Goal: Information Seeking & Learning: Understand process/instructions

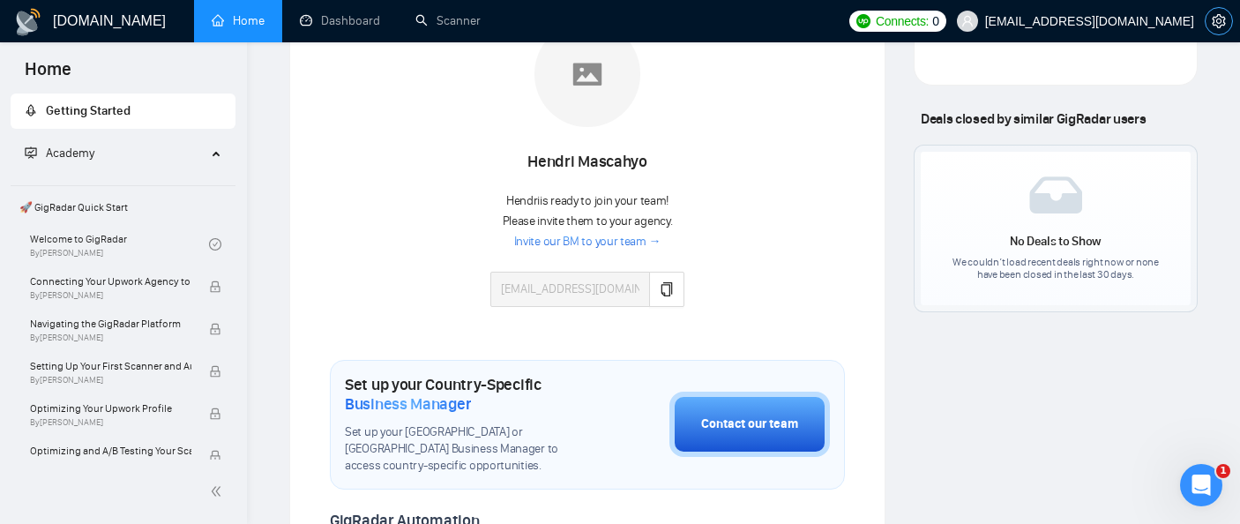
click at [1220, 30] on button "button" at bounding box center [1219, 21] width 28 height 28
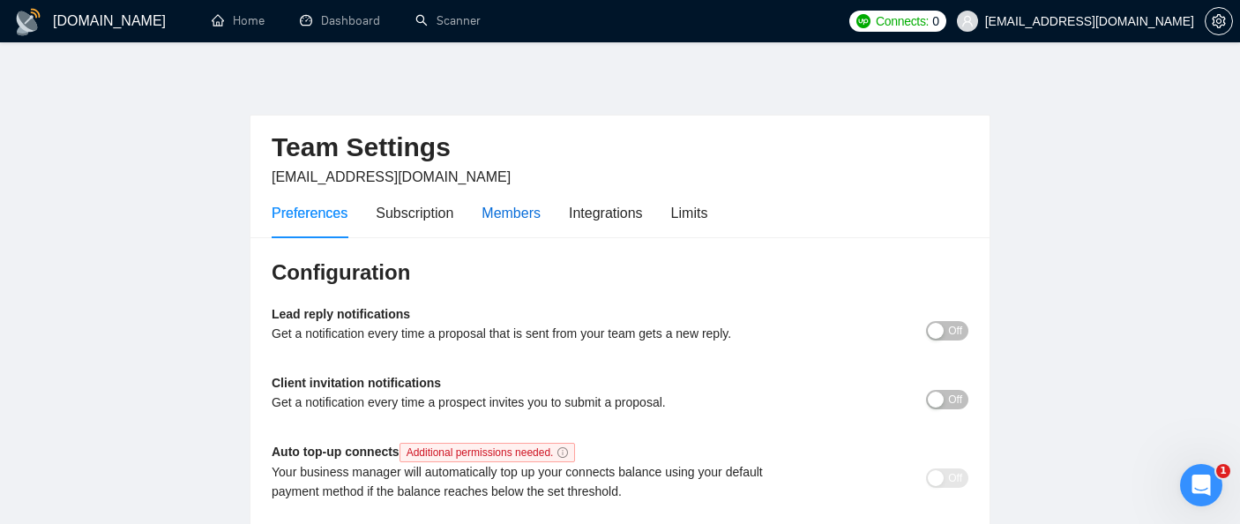
click at [523, 220] on div "Members" at bounding box center [511, 213] width 59 height 22
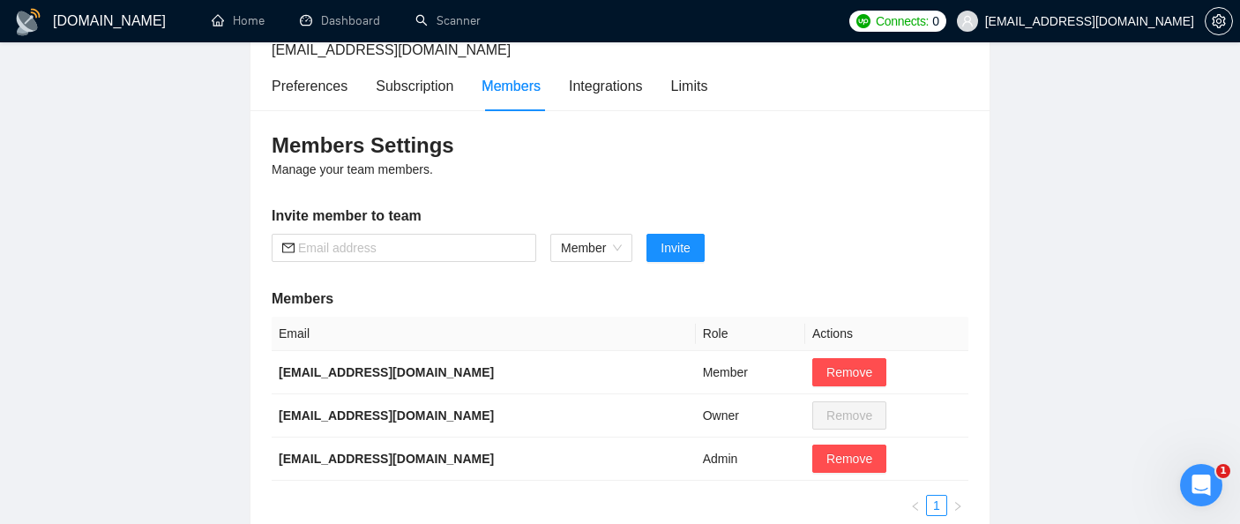
scroll to position [157, 0]
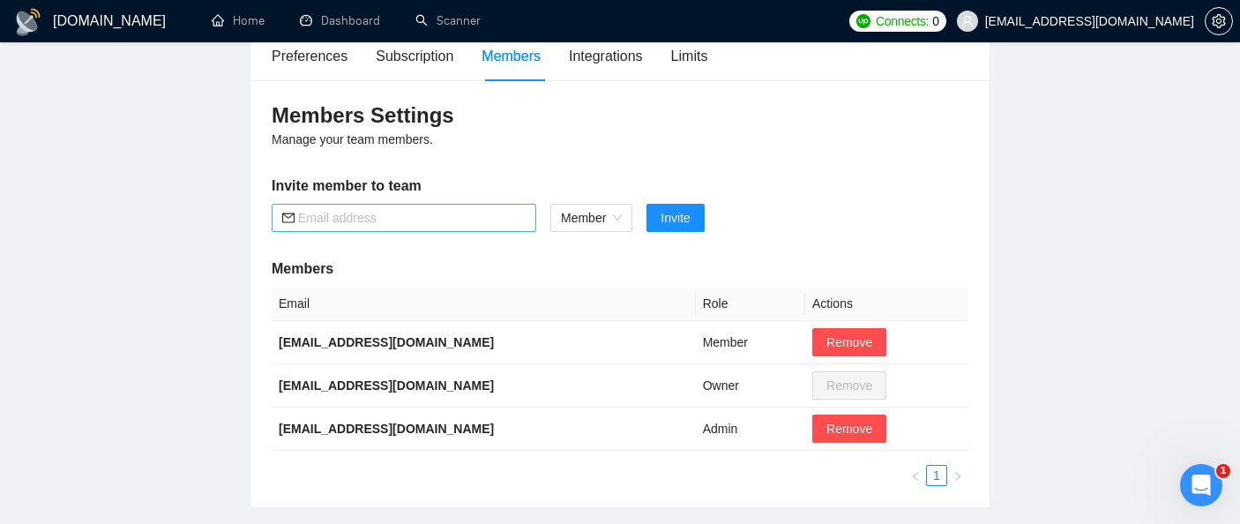
click at [505, 229] on span at bounding box center [404, 218] width 265 height 28
click at [589, 212] on span "Member" at bounding box center [591, 218] width 61 height 26
type input "joelmsantos@jmstechnologiesinc.com"
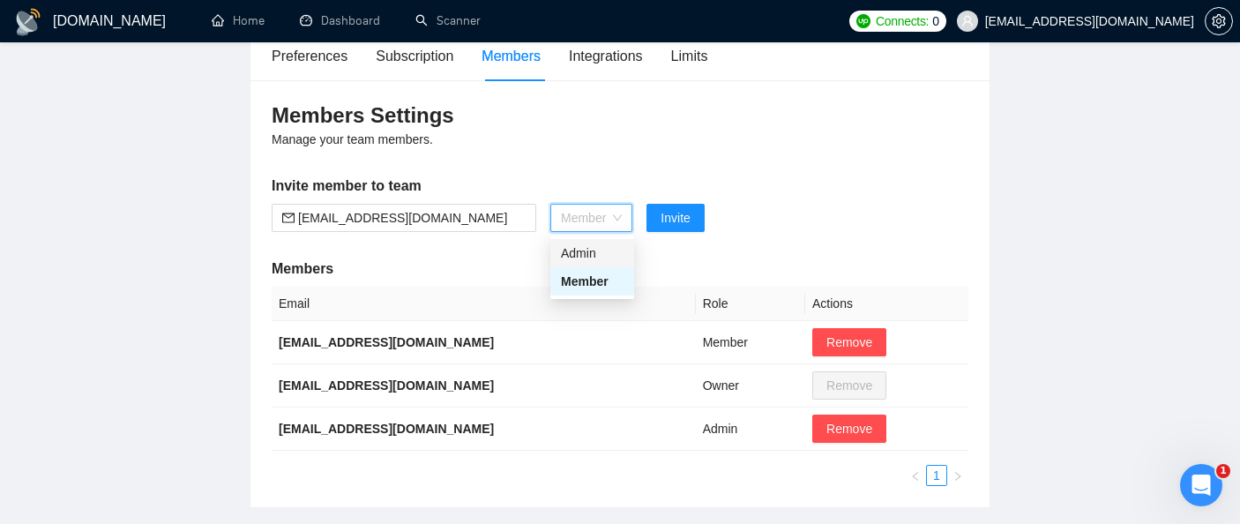
click at [595, 251] on div "Admin" at bounding box center [592, 252] width 63 height 19
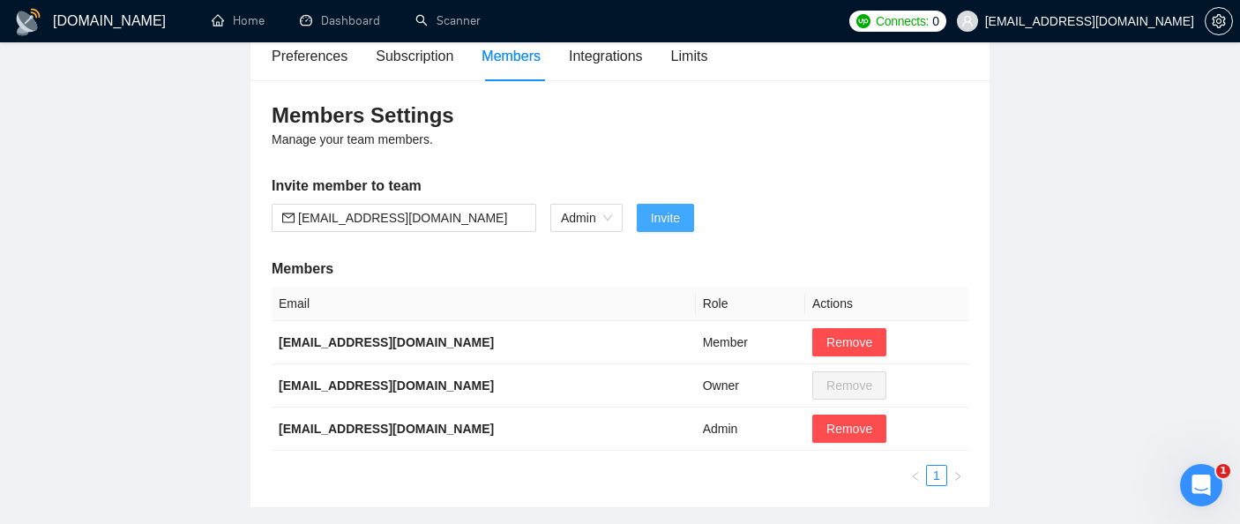
click at [667, 218] on span "Invite" at bounding box center [665, 217] width 29 height 19
click at [426, 218] on input "joelmsantos@jmstechnologiesinc.com" at bounding box center [412, 217] width 228 height 19
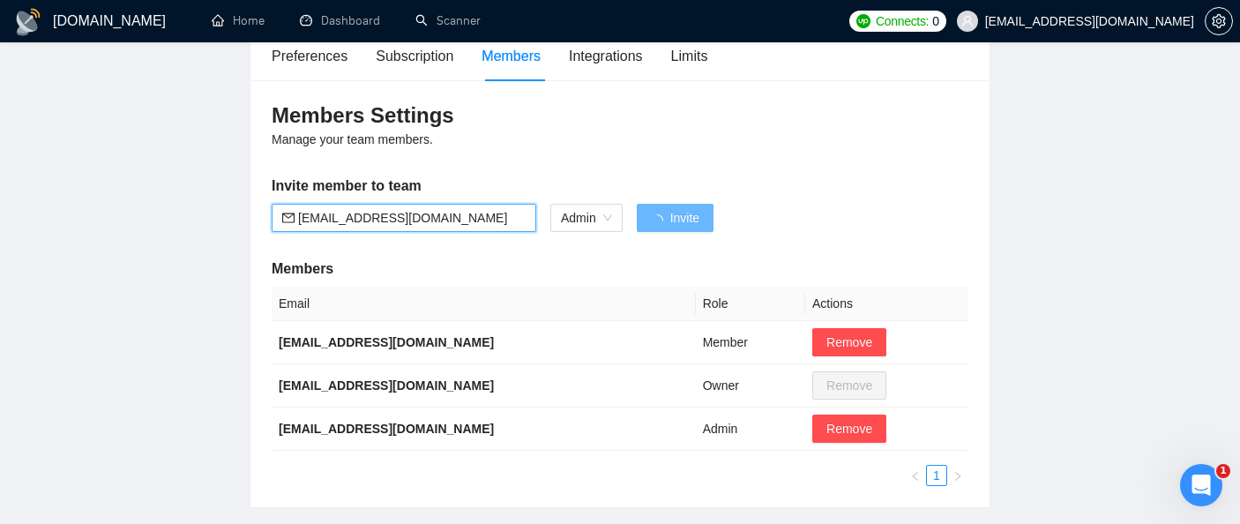
click at [426, 218] on input "joelmsantos@jmstechnologiesinc.com" at bounding box center [412, 217] width 228 height 19
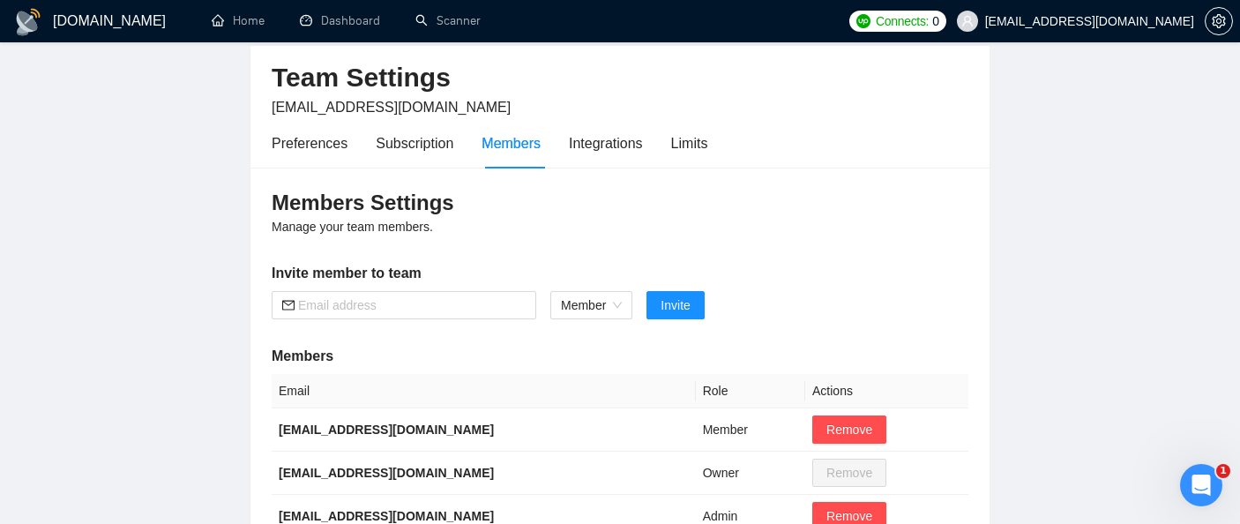
scroll to position [0, 0]
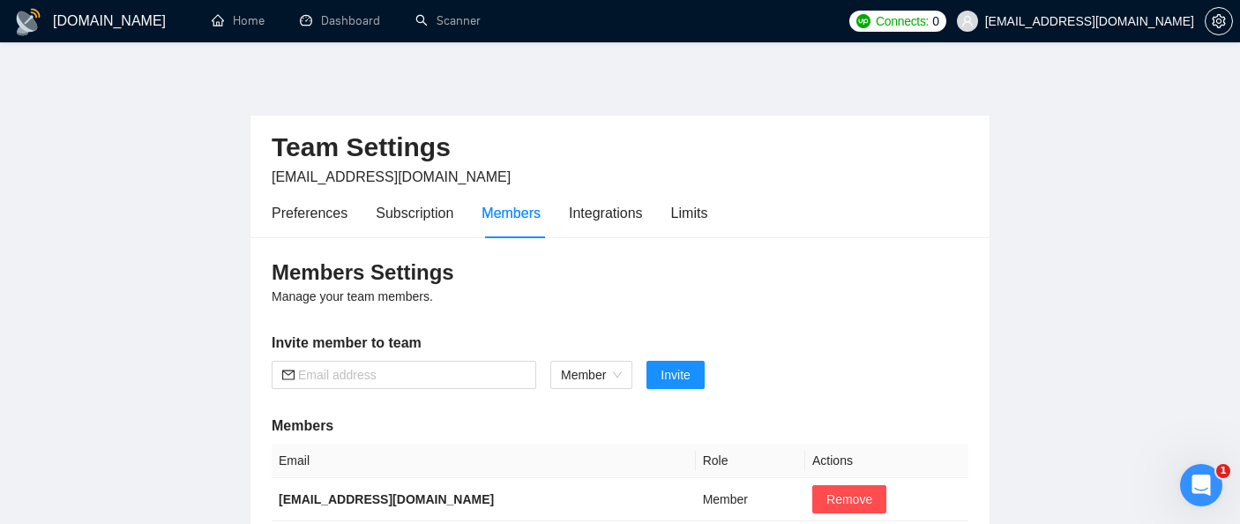
click at [93, 23] on h1 "[DOMAIN_NAME]" at bounding box center [109, 21] width 113 height 42
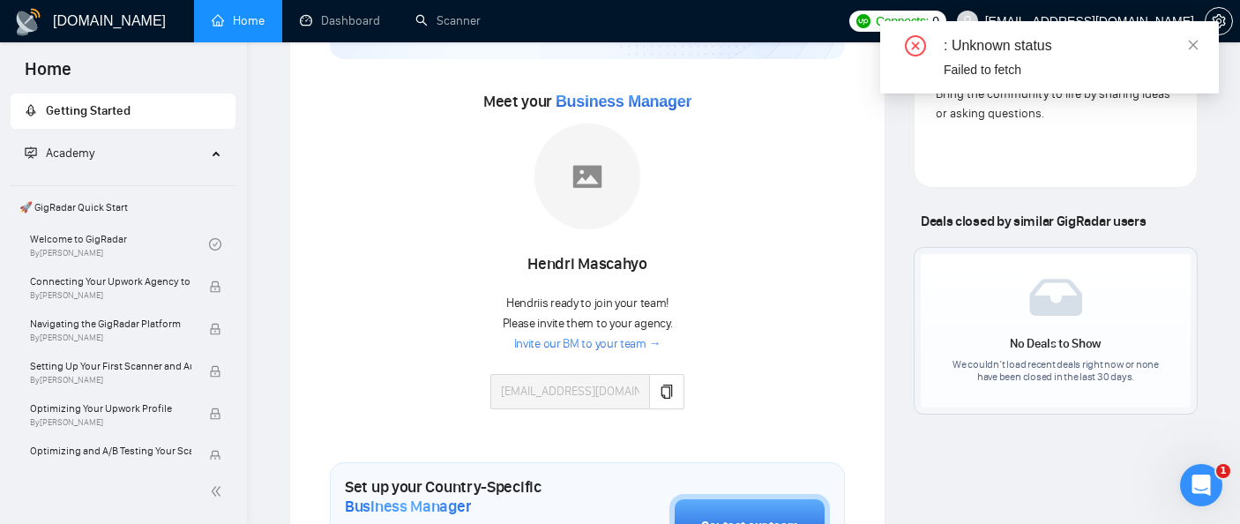
scroll to position [232, 0]
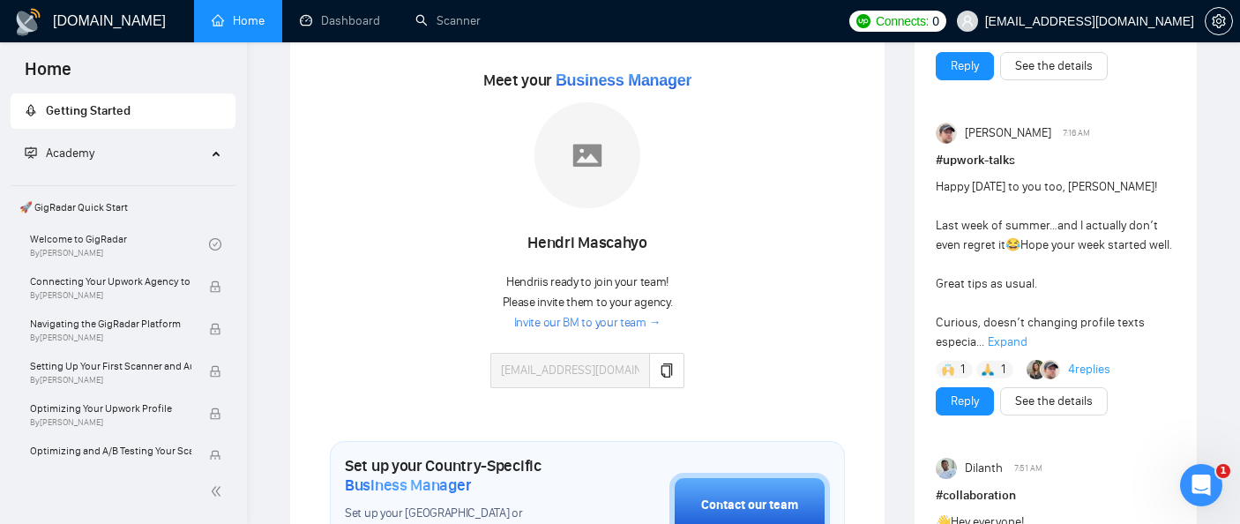
scroll to position [240, 0]
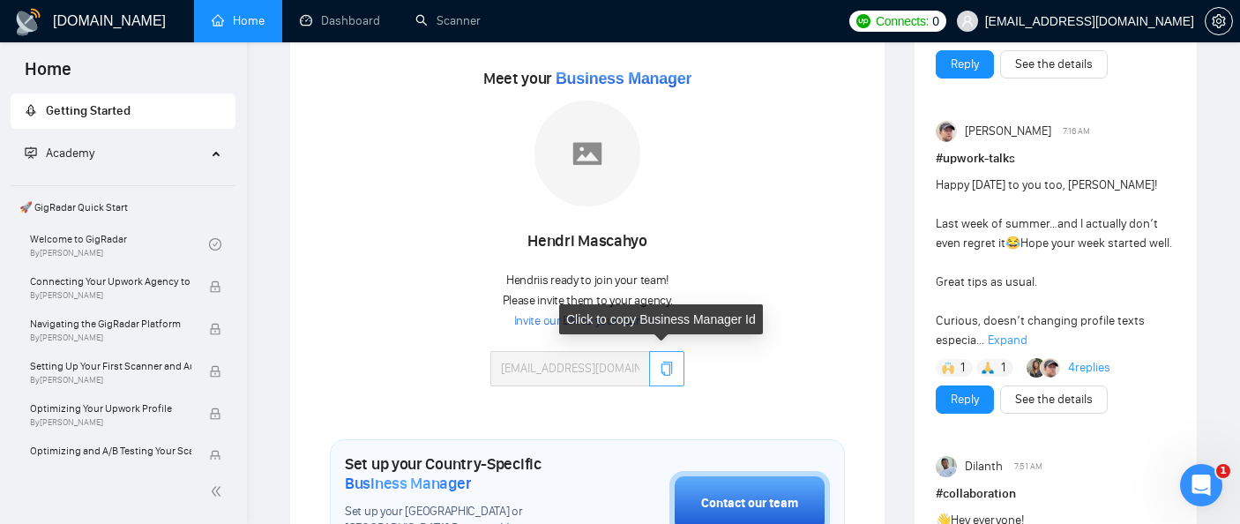
click at [668, 370] on icon "copy" at bounding box center [667, 369] width 11 height 14
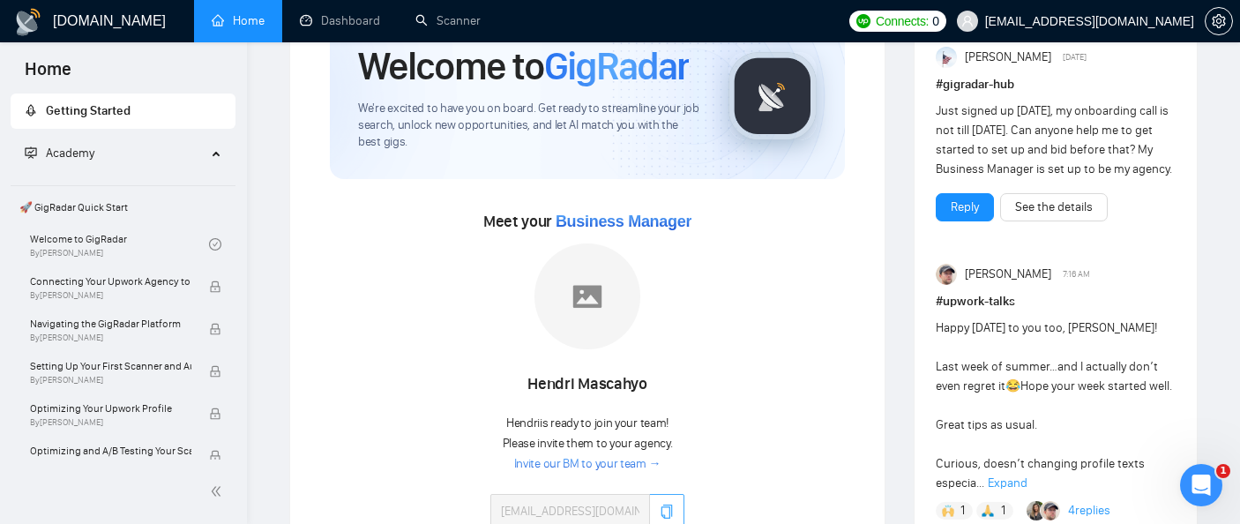
scroll to position [0, 0]
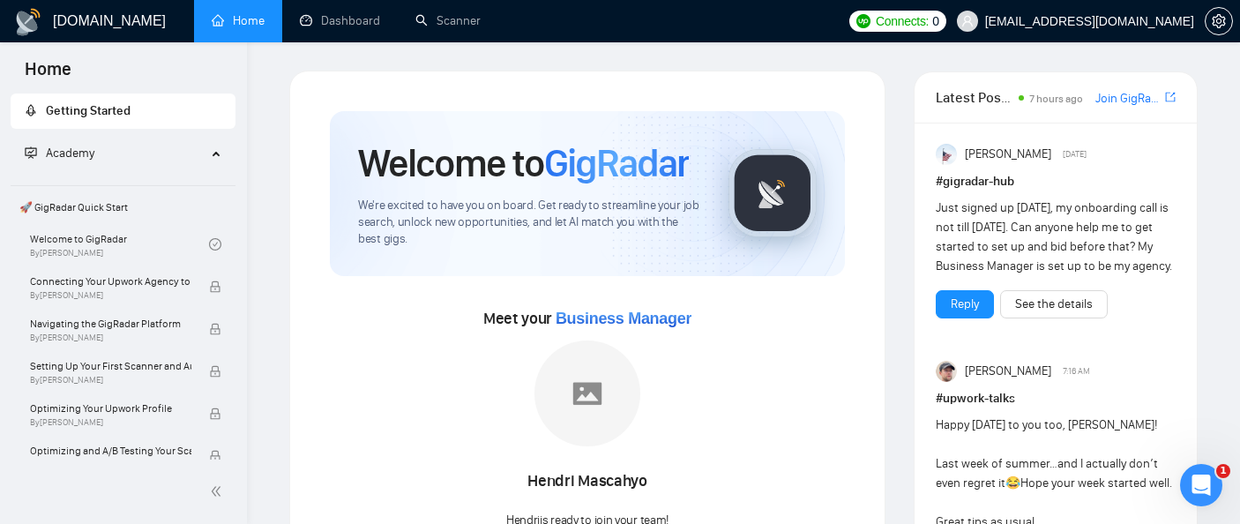
click at [50, 9] on div "[DOMAIN_NAME]" at bounding box center [90, 21] width 152 height 42
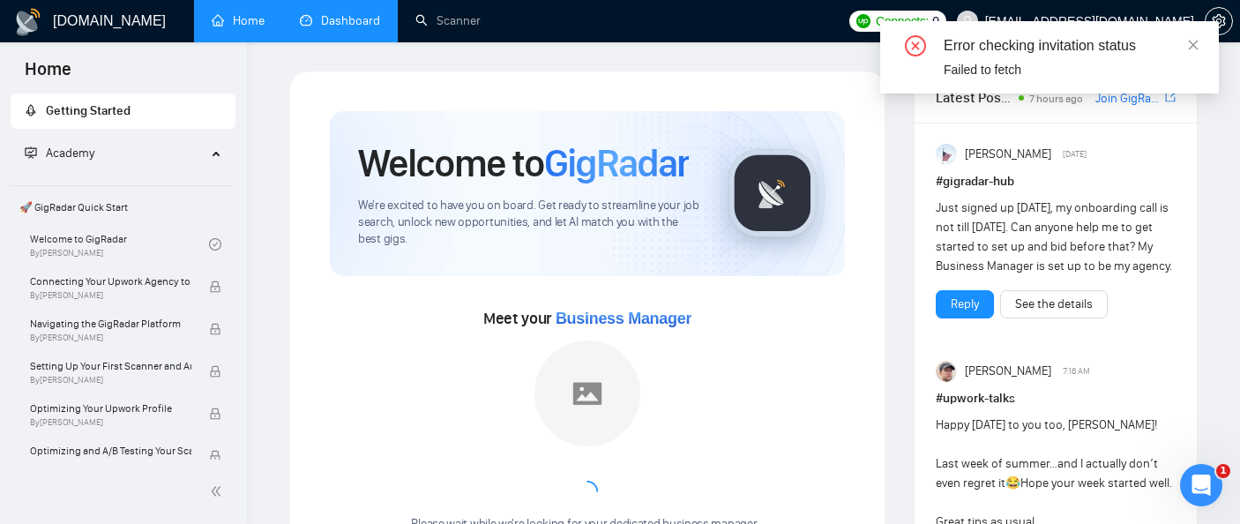
click at [300, 24] on link "Dashboard" at bounding box center [340, 20] width 80 height 15
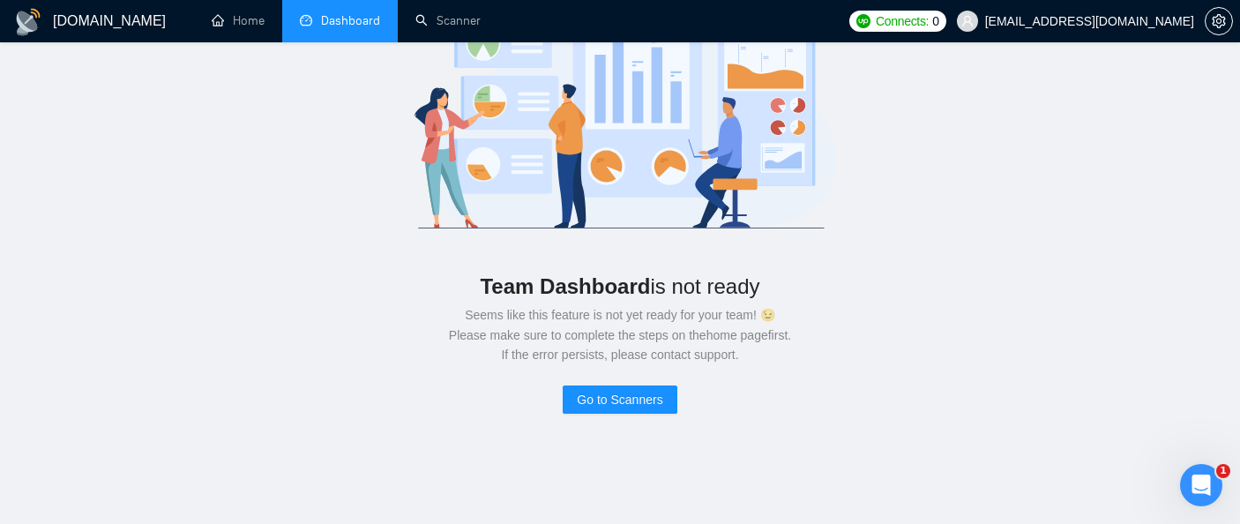
scroll to position [141, 0]
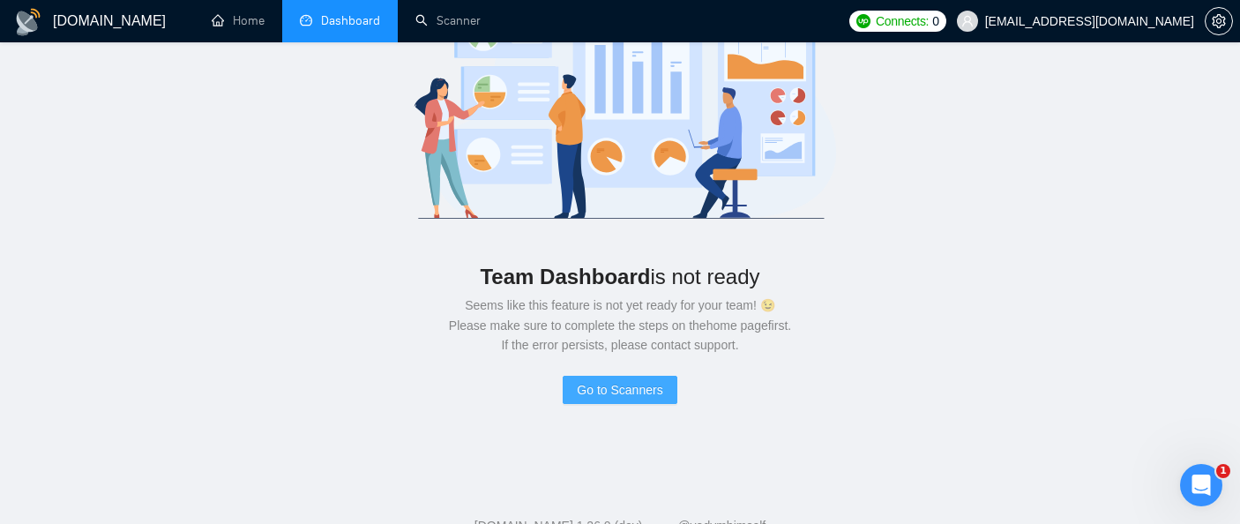
click at [597, 385] on span "Go to Scanners" at bounding box center [620, 389] width 86 height 19
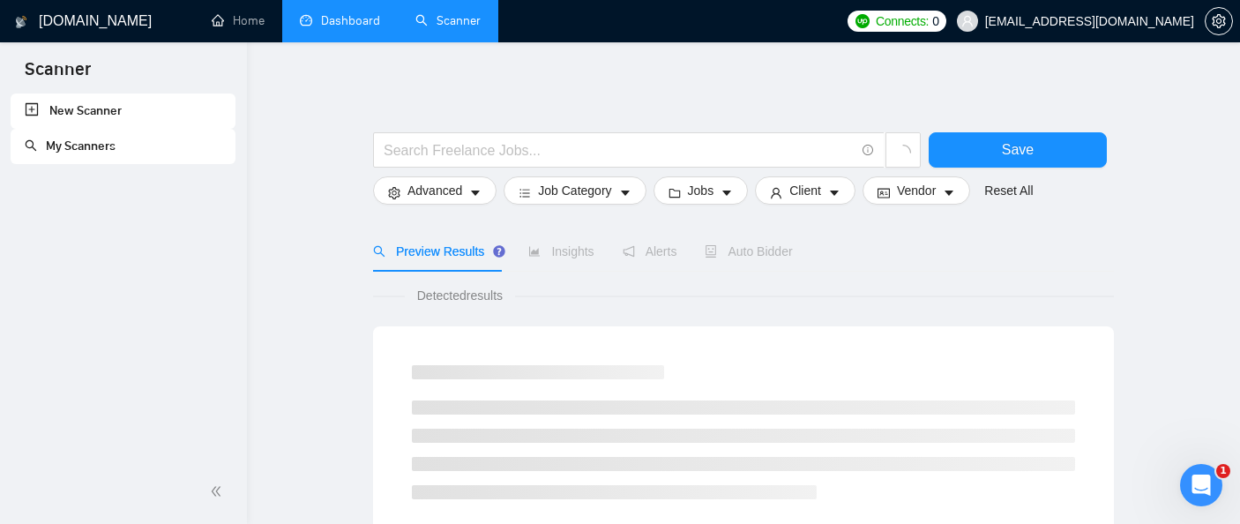
click at [335, 24] on link "Dashboard" at bounding box center [340, 20] width 80 height 15
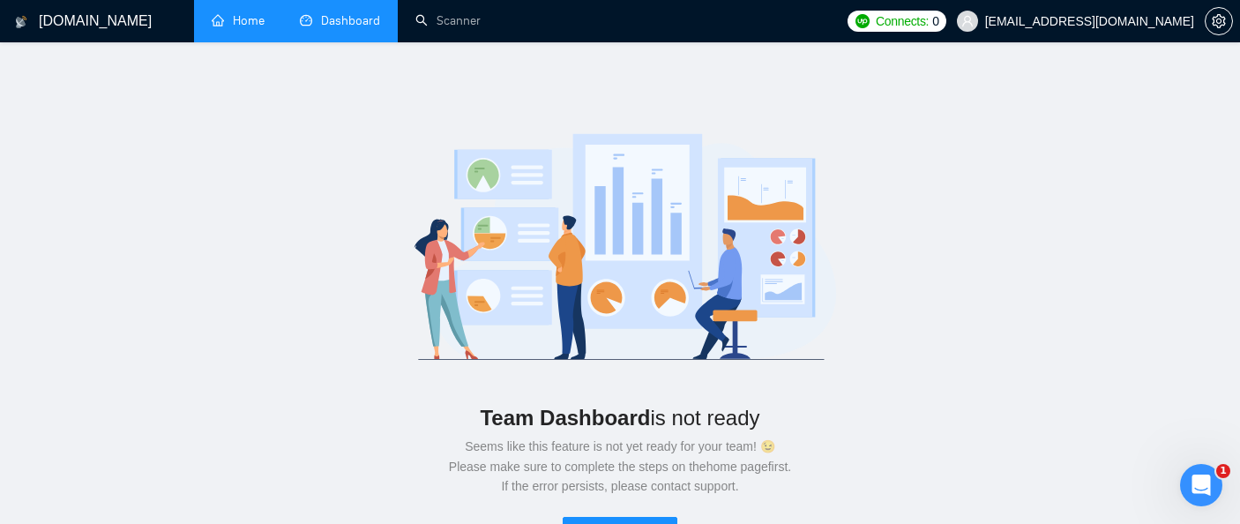
click at [231, 19] on link "Home" at bounding box center [238, 20] width 53 height 15
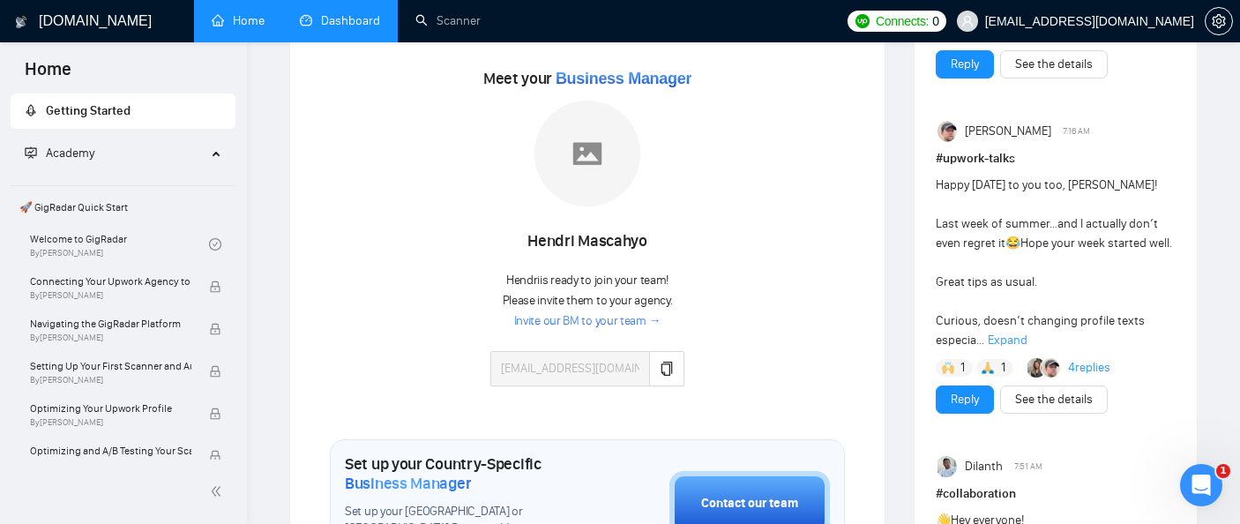
scroll to position [243, 0]
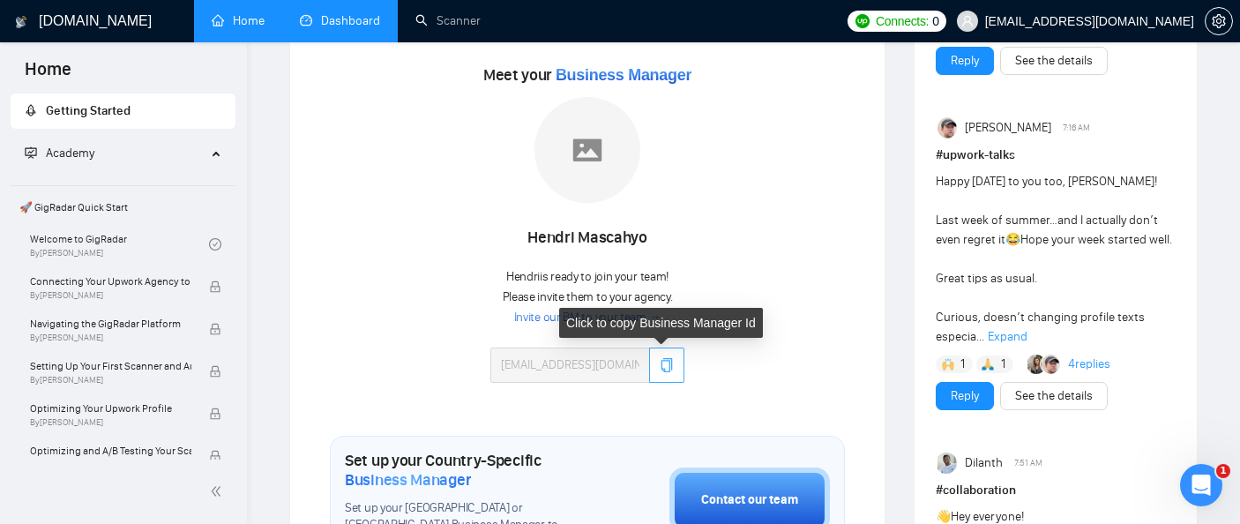
click at [661, 371] on button "button" at bounding box center [666, 365] width 35 height 35
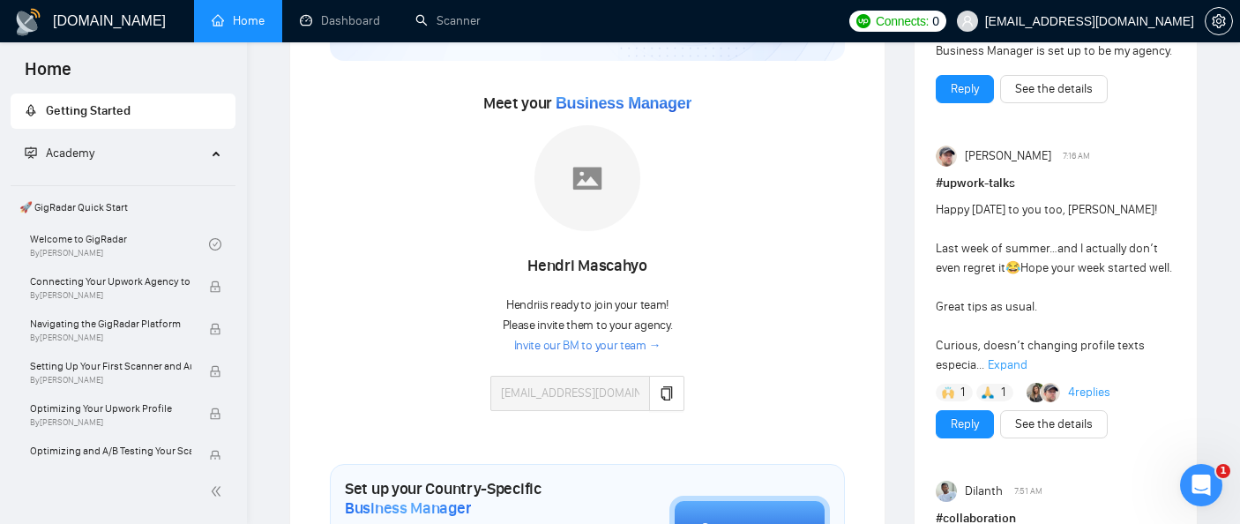
scroll to position [218, 0]
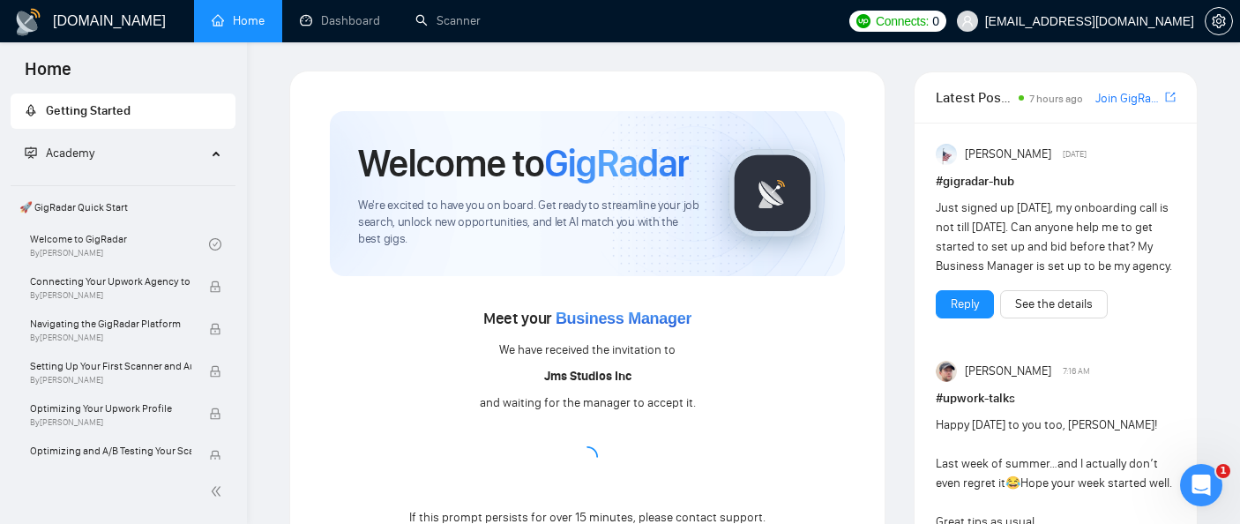
click at [637, 321] on span "Business Manager" at bounding box center [624, 319] width 136 height 18
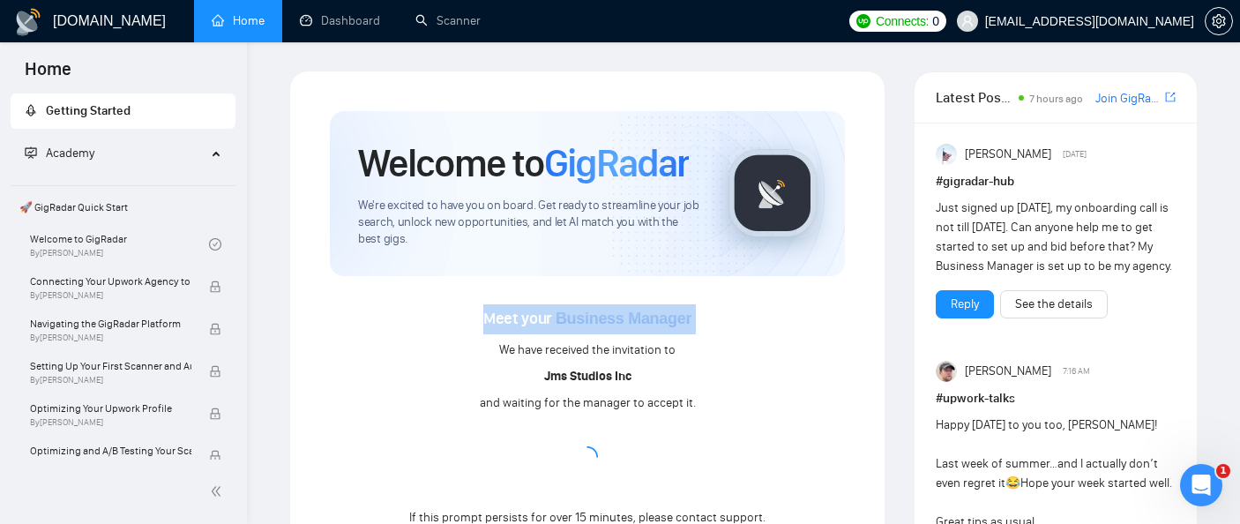
click at [637, 321] on span "Business Manager" at bounding box center [624, 319] width 136 height 18
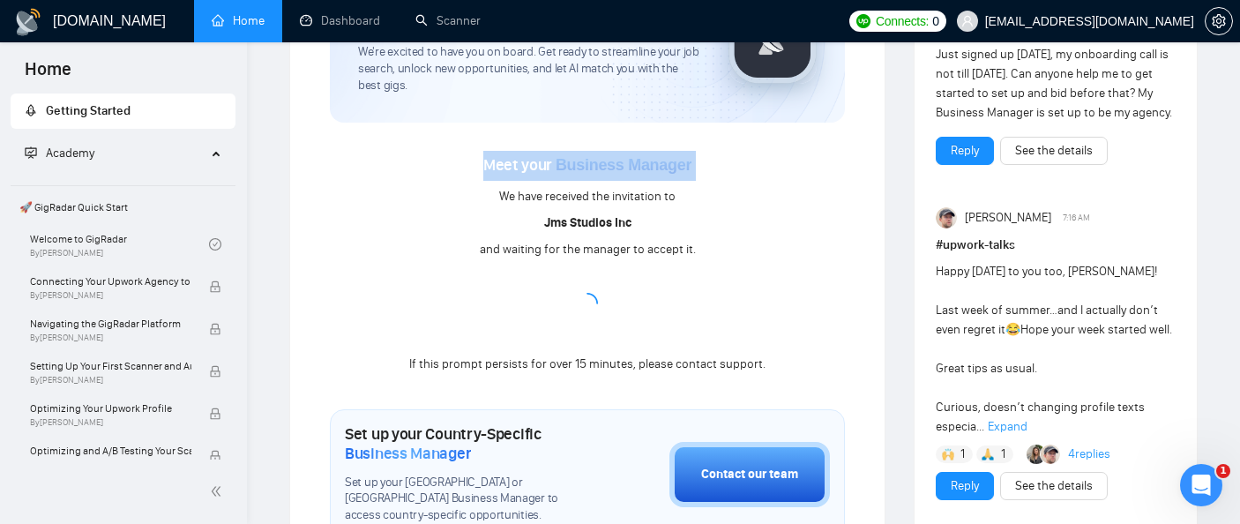
scroll to position [154, 0]
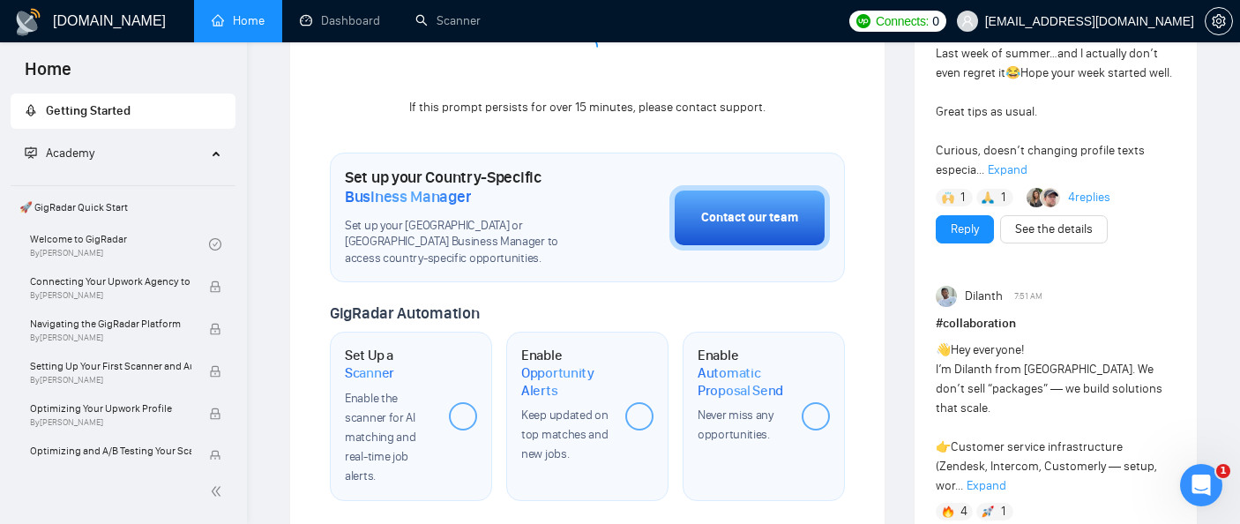
scroll to position [426, 0]
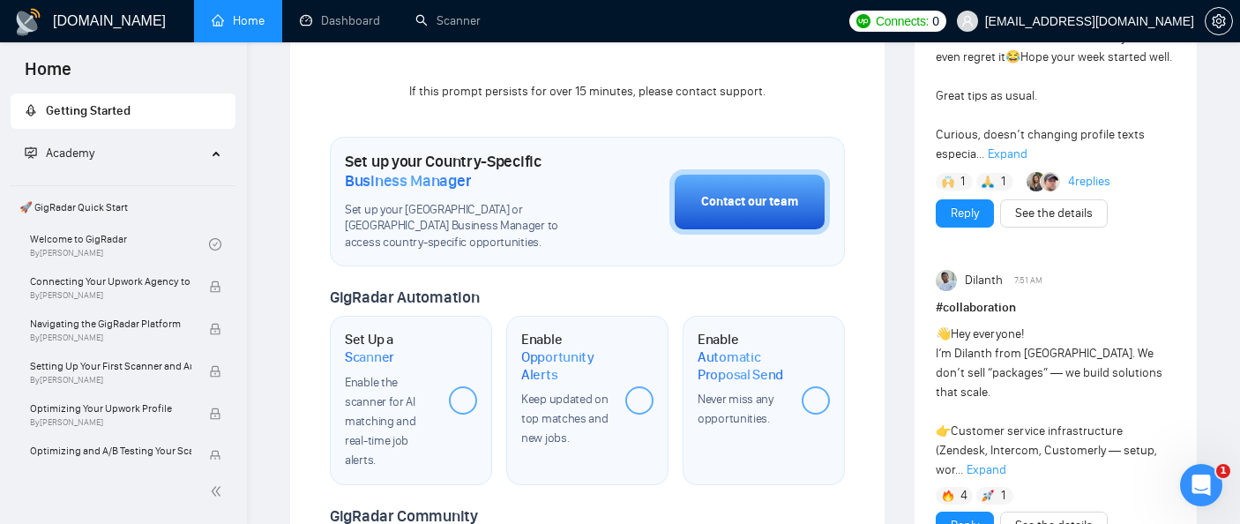
click at [460, 400] on div at bounding box center [463, 400] width 28 height 28
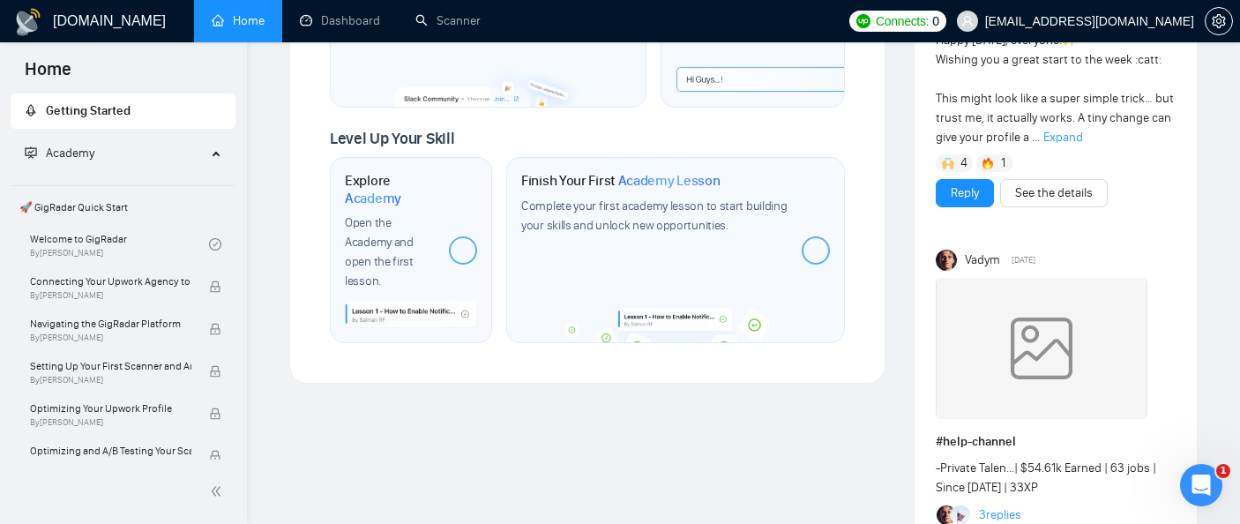
scroll to position [1086, 0]
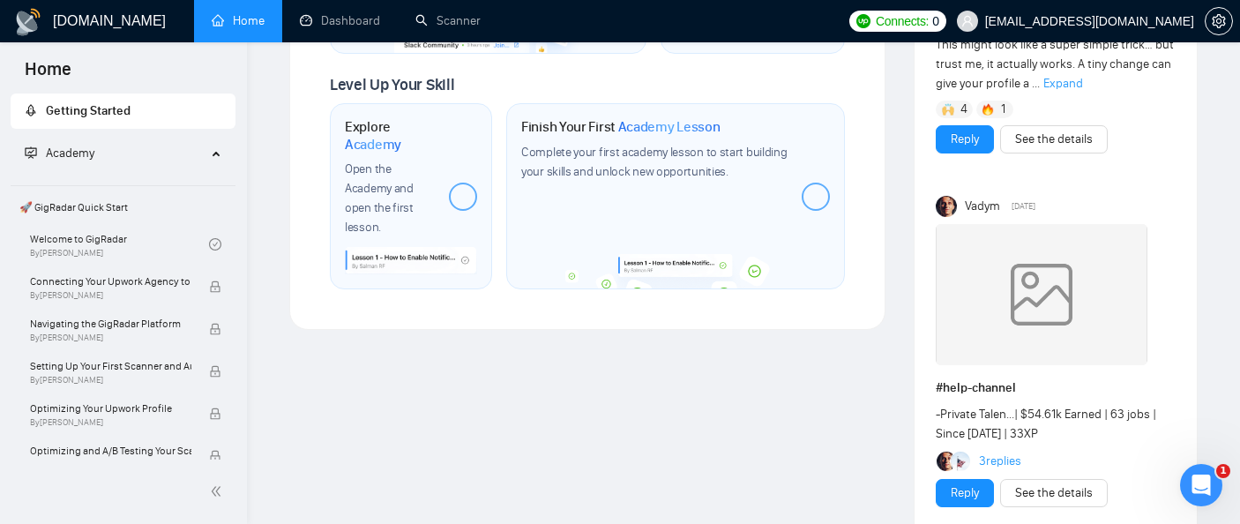
click at [462, 189] on div at bounding box center [463, 197] width 28 height 28
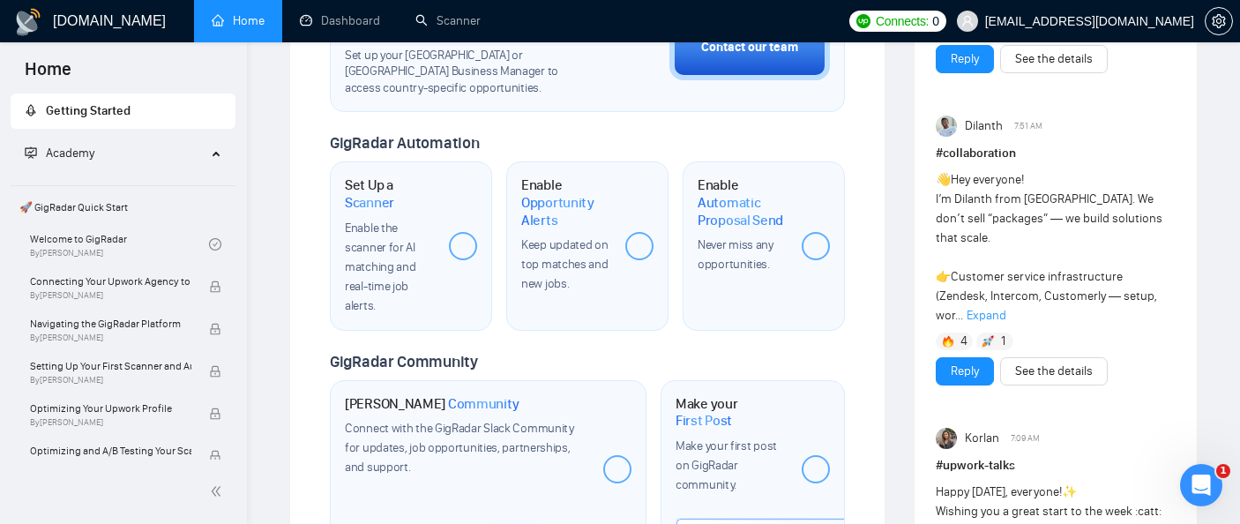
scroll to position [0, 0]
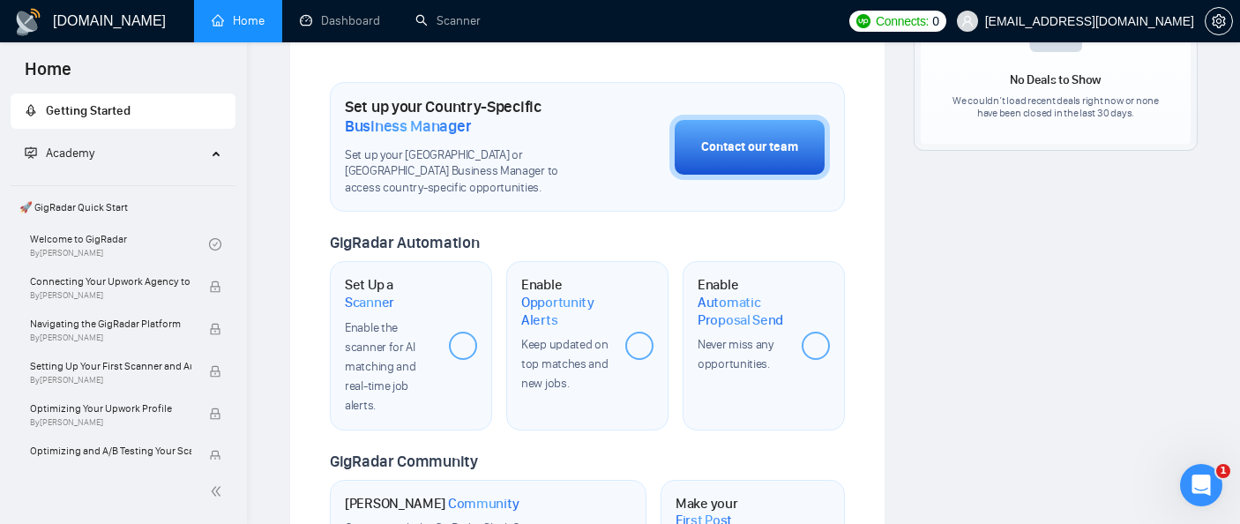
scroll to position [490, 0]
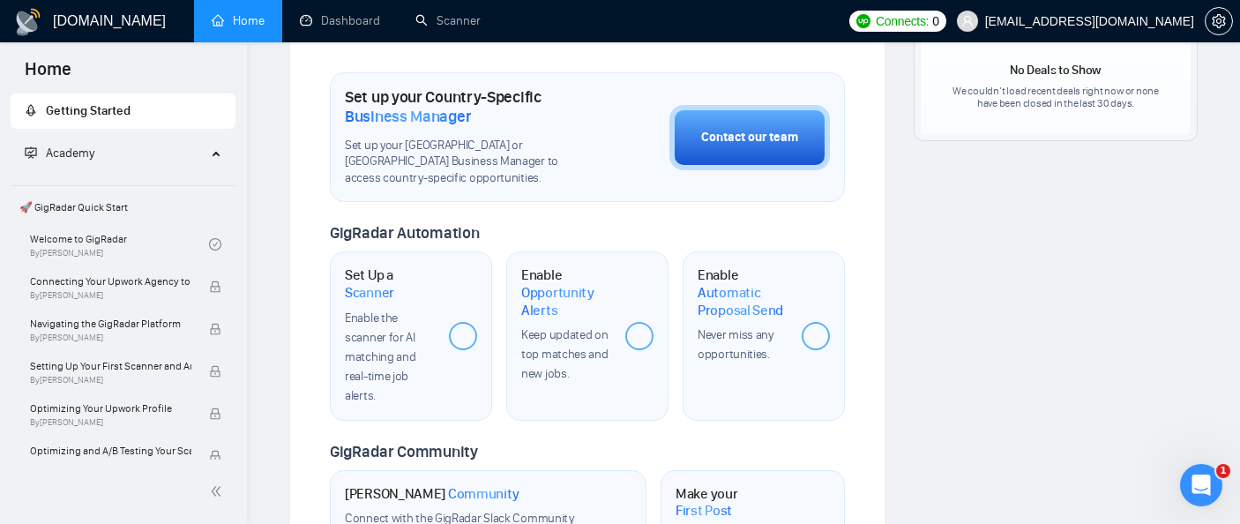
click at [642, 340] on div at bounding box center [639, 336] width 28 height 28
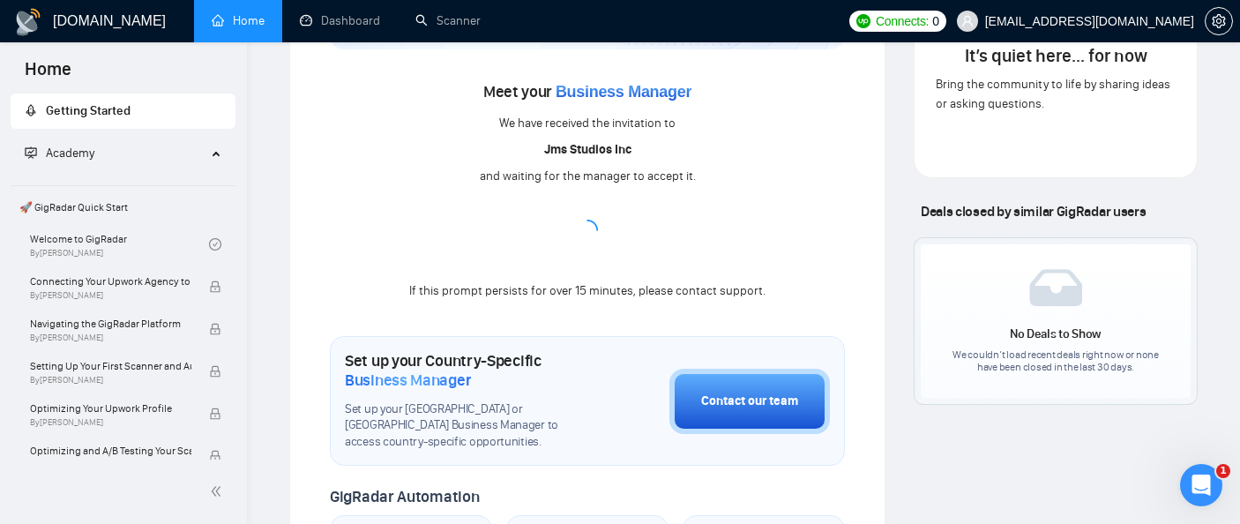
scroll to position [221, 0]
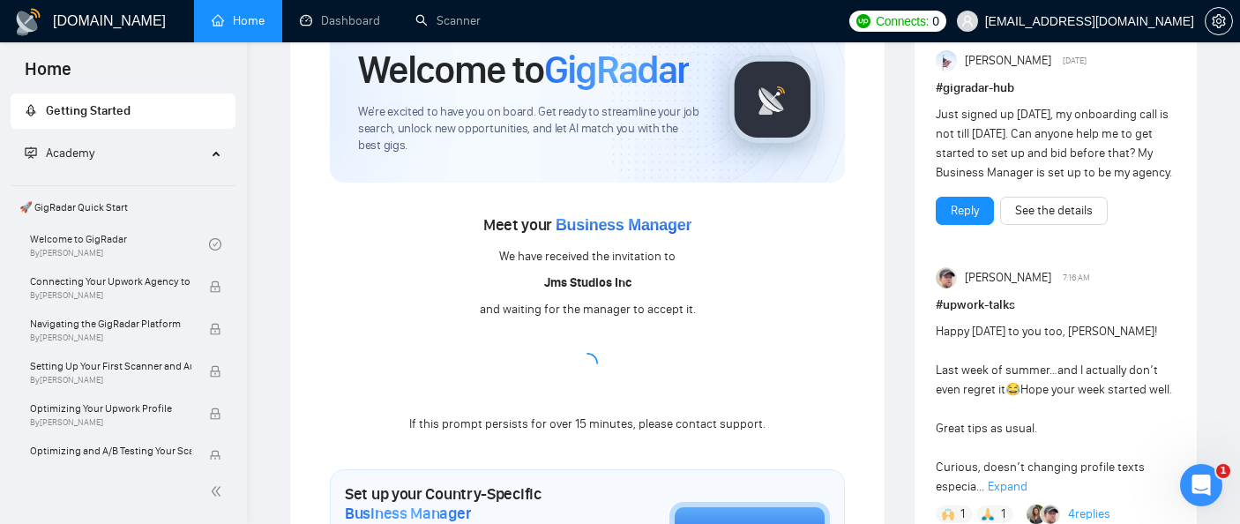
scroll to position [56, 0]
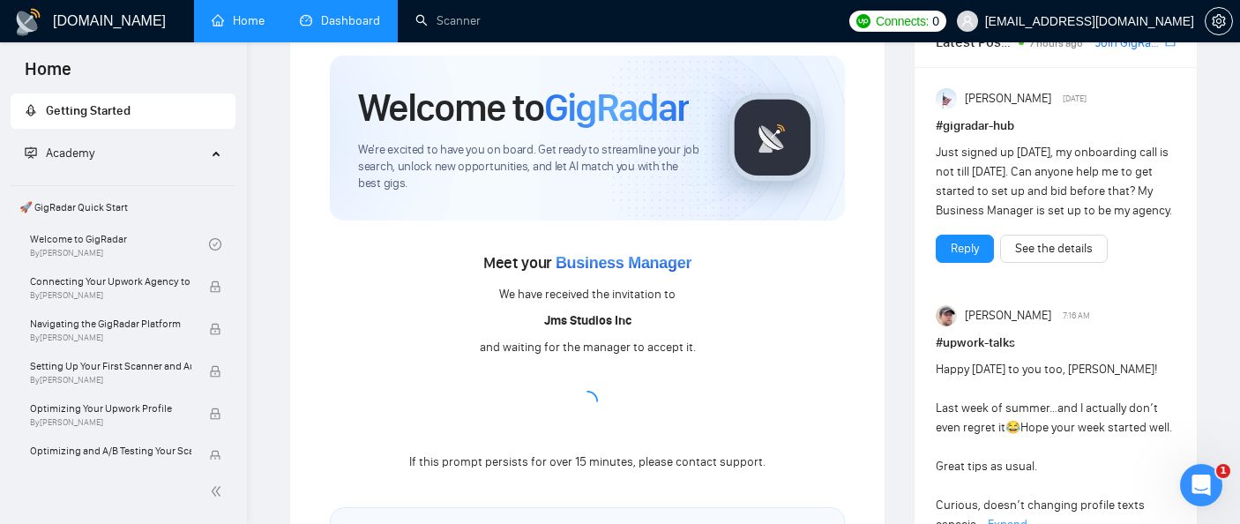
click at [336, 13] on link "Dashboard" at bounding box center [340, 20] width 80 height 15
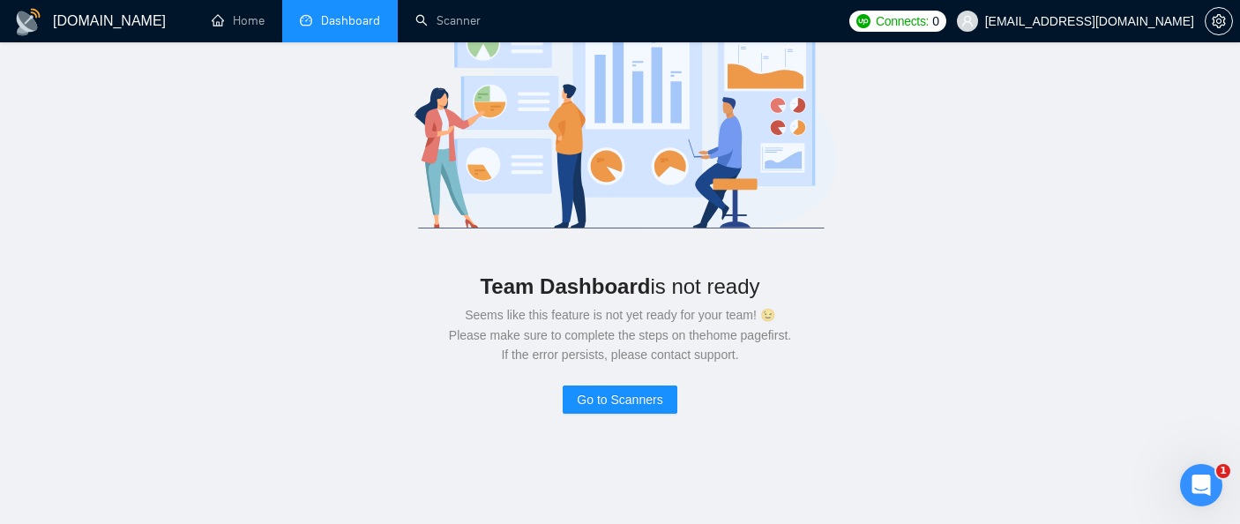
scroll to position [199, 0]
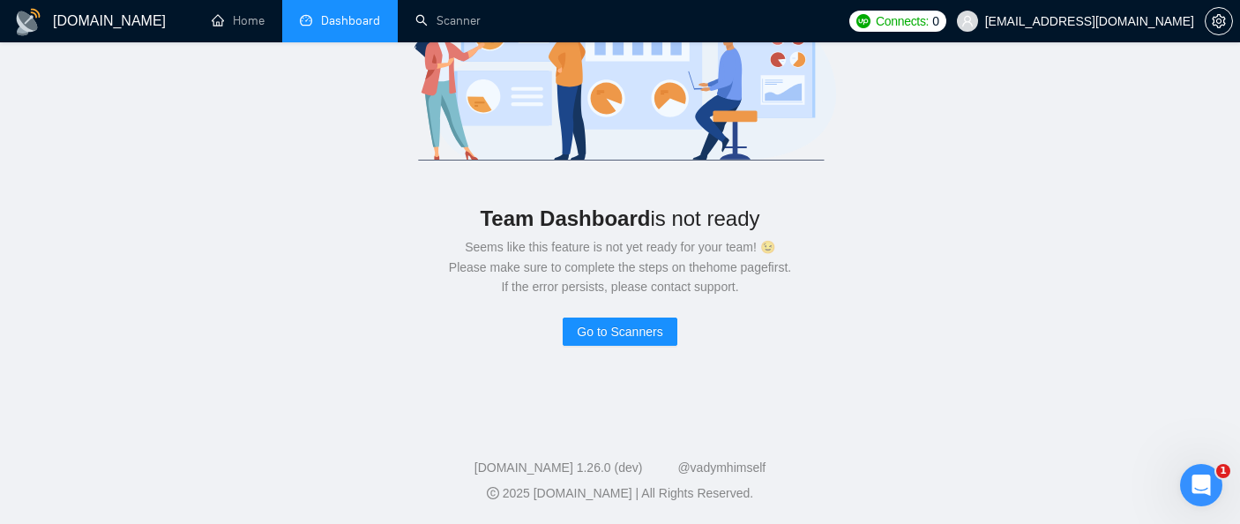
click at [620, 355] on div "Team Dashboard is not ready Seems like this feature is not yet ready for your t…" at bounding box center [620, 129] width 1184 height 517
click at [626, 333] on span "Go to Scanners" at bounding box center [620, 331] width 86 height 19
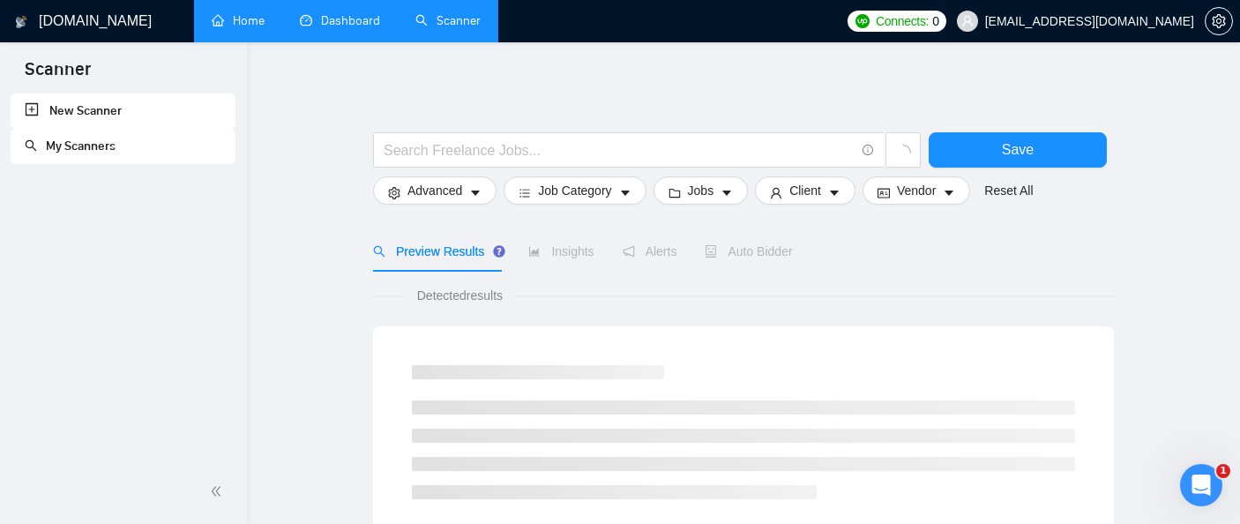
click at [256, 23] on link "Home" at bounding box center [238, 20] width 53 height 15
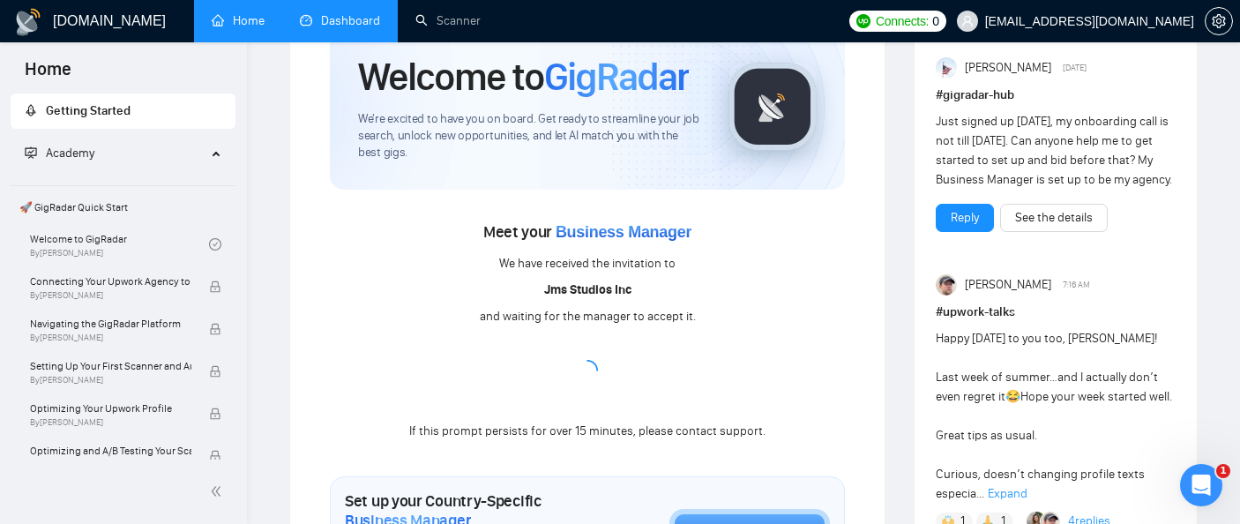
scroll to position [126, 0]
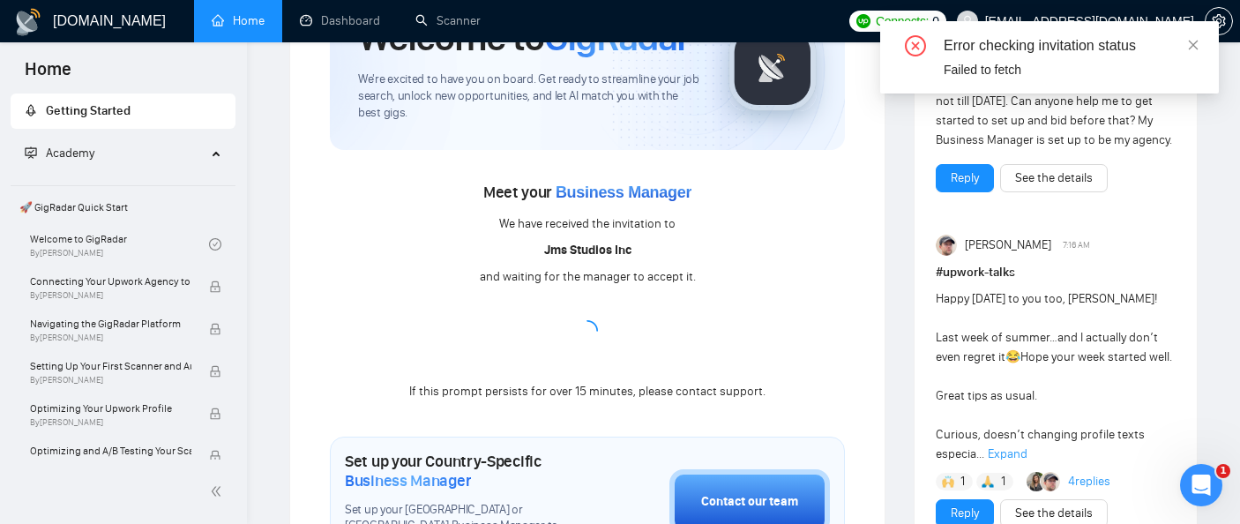
click at [116, 204] on span "🚀 GigRadar Quick Start" at bounding box center [122, 207] width 221 height 35
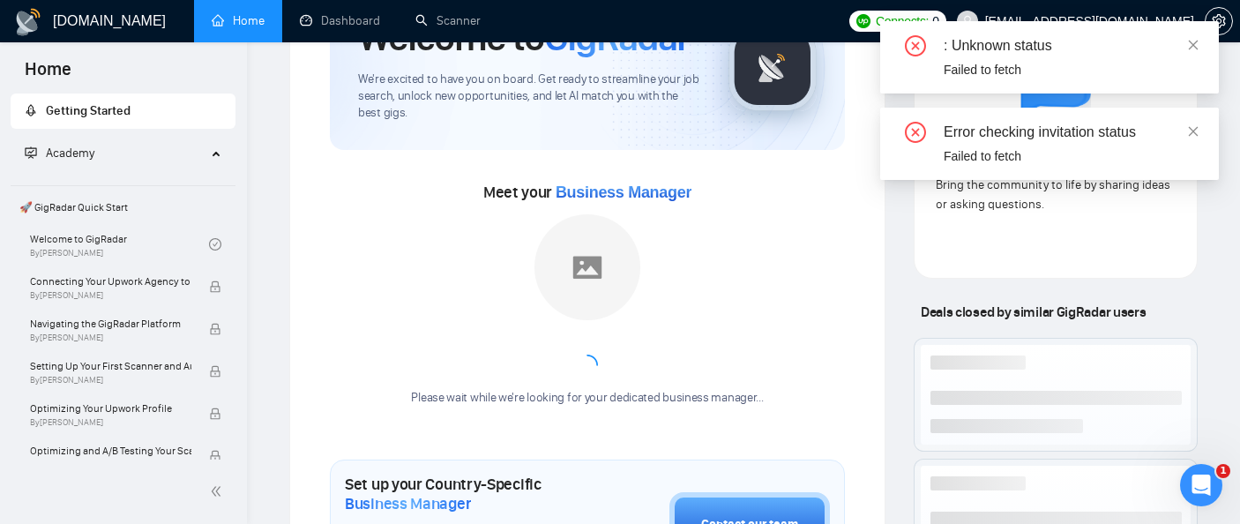
click at [84, 213] on span "🚀 GigRadar Quick Start" at bounding box center [122, 207] width 221 height 35
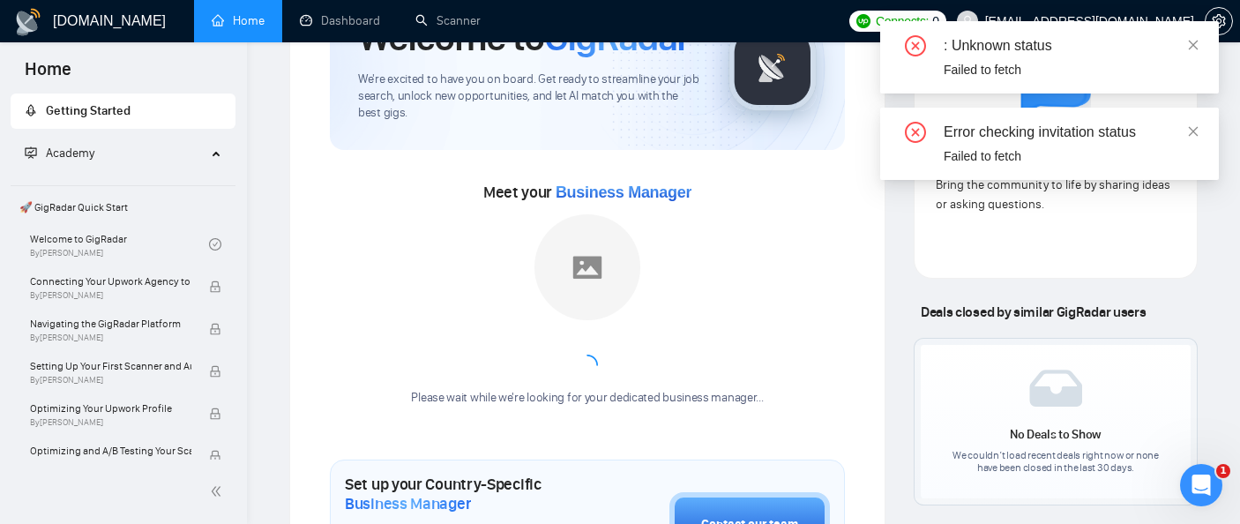
click at [87, 209] on span "🚀 GigRadar Quick Start" at bounding box center [122, 207] width 221 height 35
click at [94, 239] on link "Welcome to GigRadar By [PERSON_NAME]" at bounding box center [119, 244] width 179 height 39
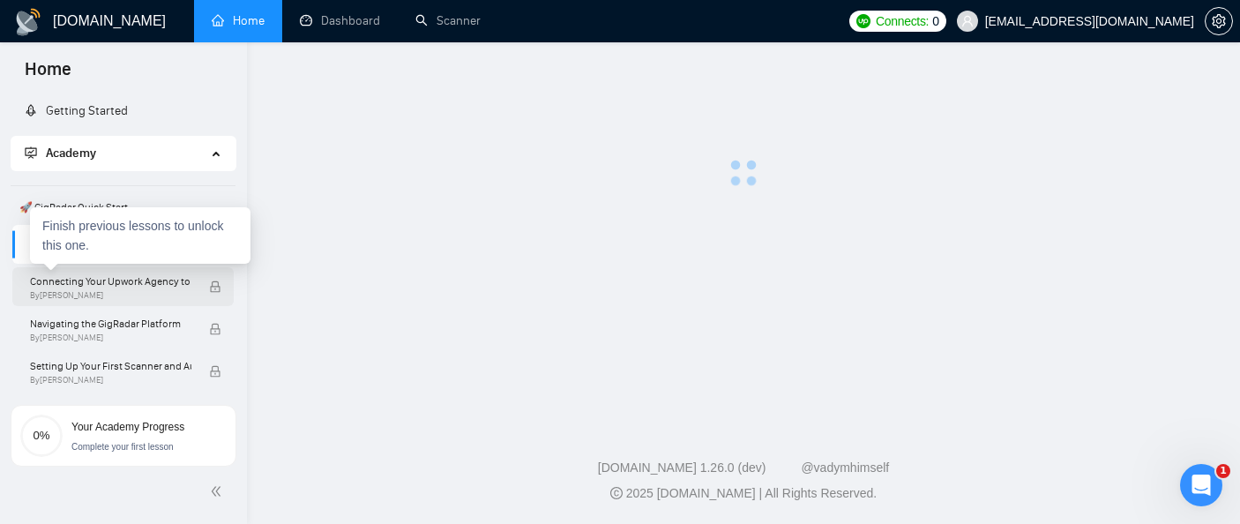
click at [120, 284] on span "Connecting Your Upwork Agency to GigRadar" at bounding box center [110, 282] width 161 height 18
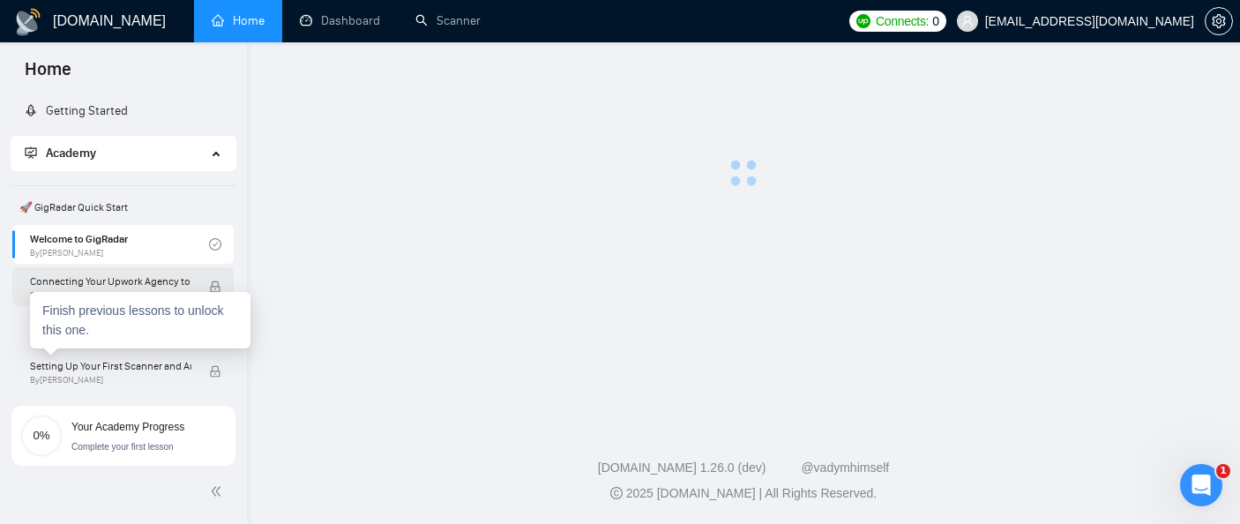
click at [161, 290] on span "By [PERSON_NAME]" at bounding box center [110, 295] width 161 height 11
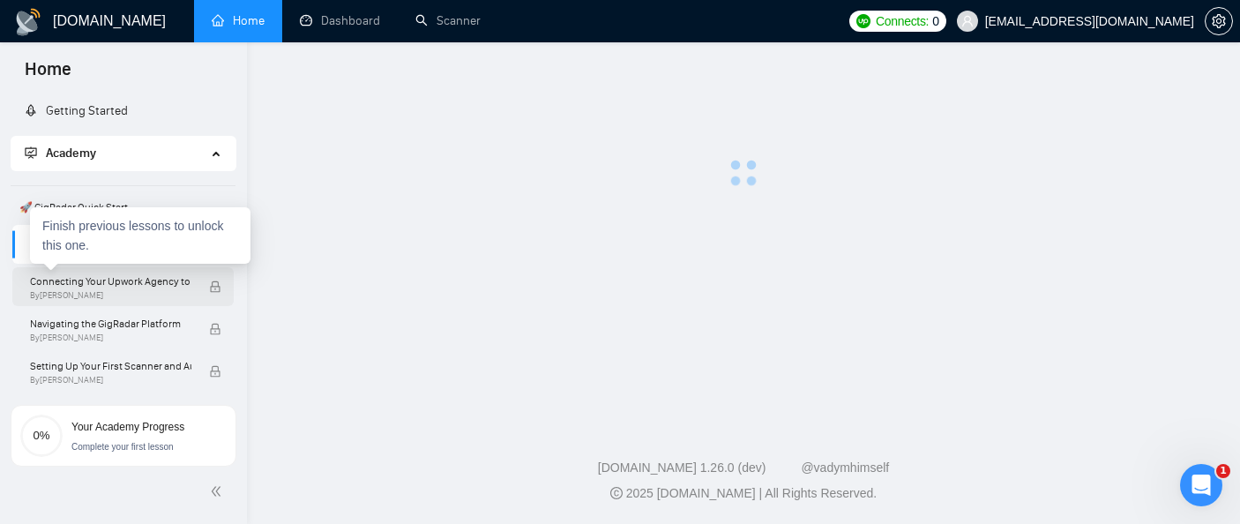
click at [161, 290] on span "By Vlad Timinsky" at bounding box center [110, 295] width 161 height 11
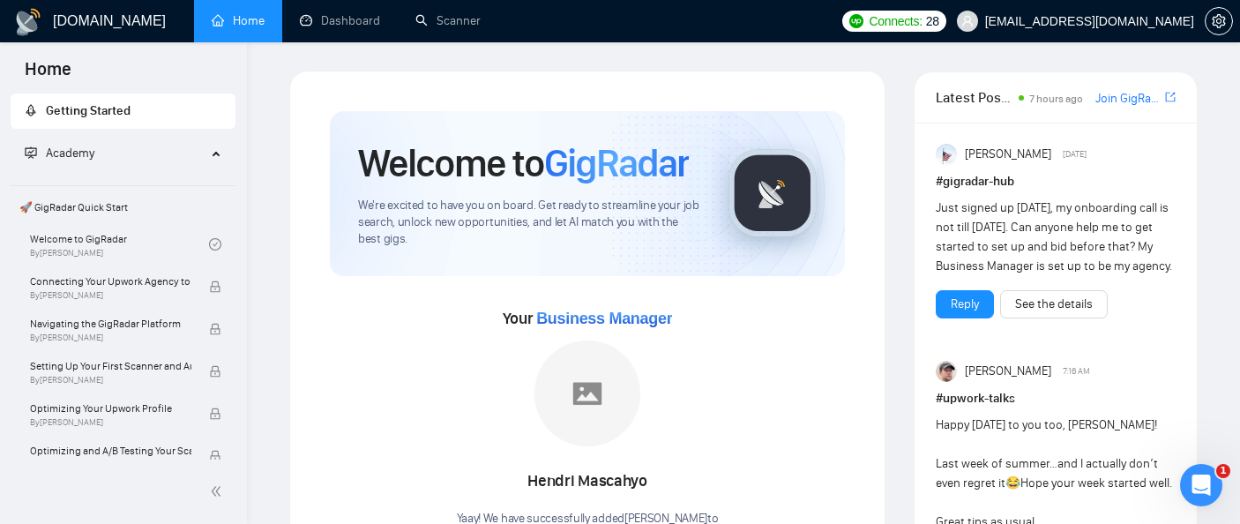
scroll to position [341, 0]
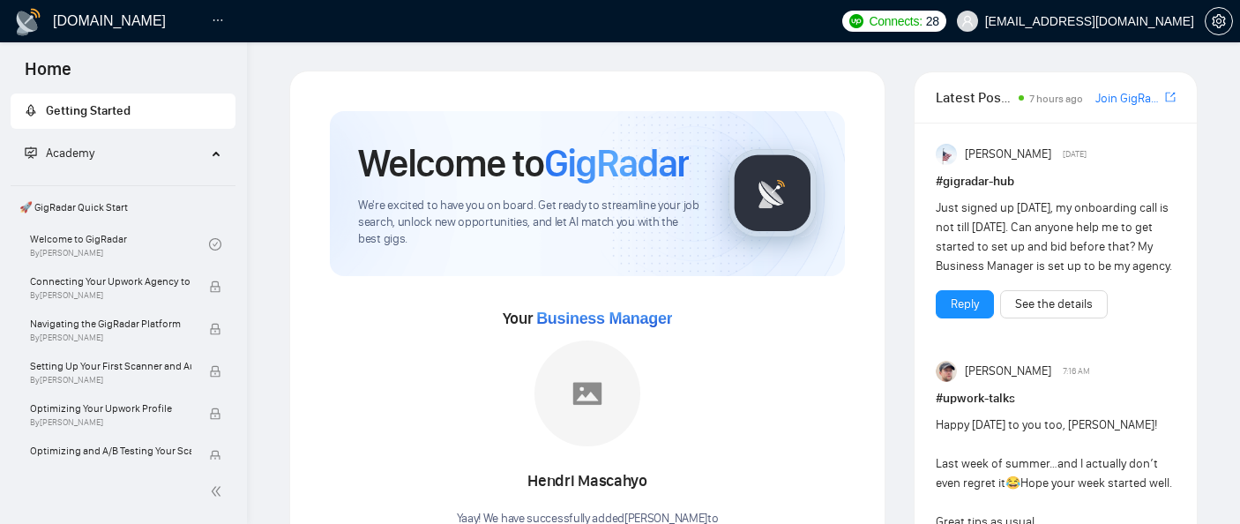
scroll to position [724, 0]
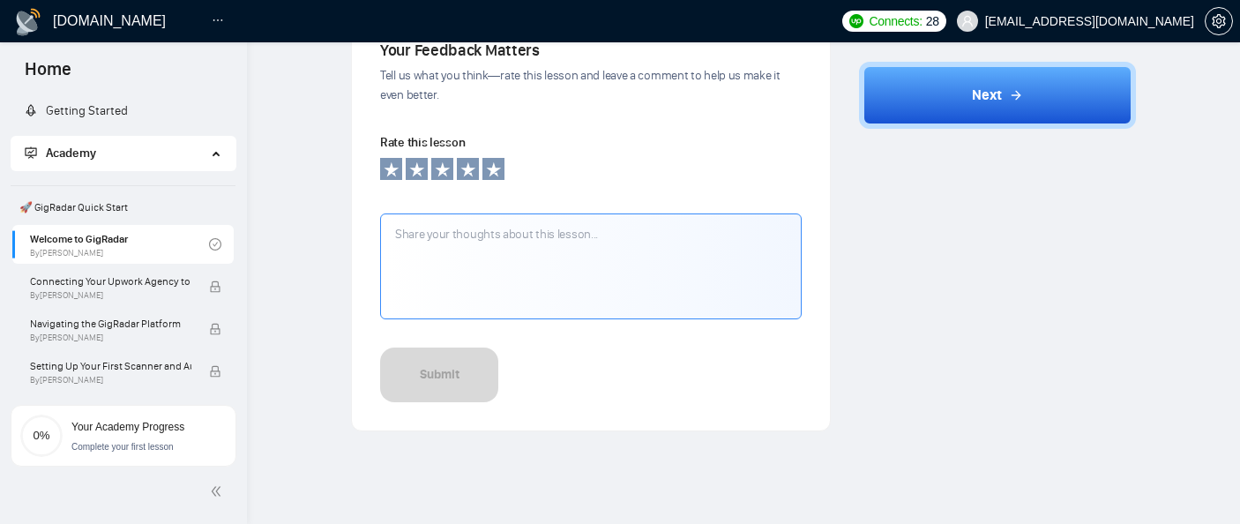
click at [34, 64] on span "Home" at bounding box center [48, 74] width 75 height 37
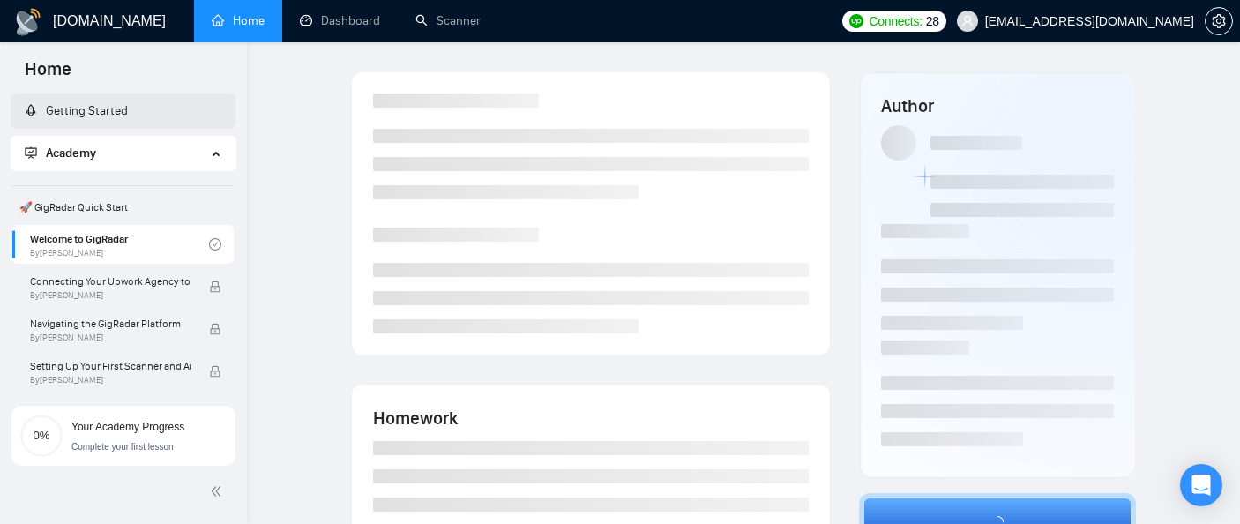
click at [94, 113] on link "Getting Started" at bounding box center [76, 110] width 103 height 15
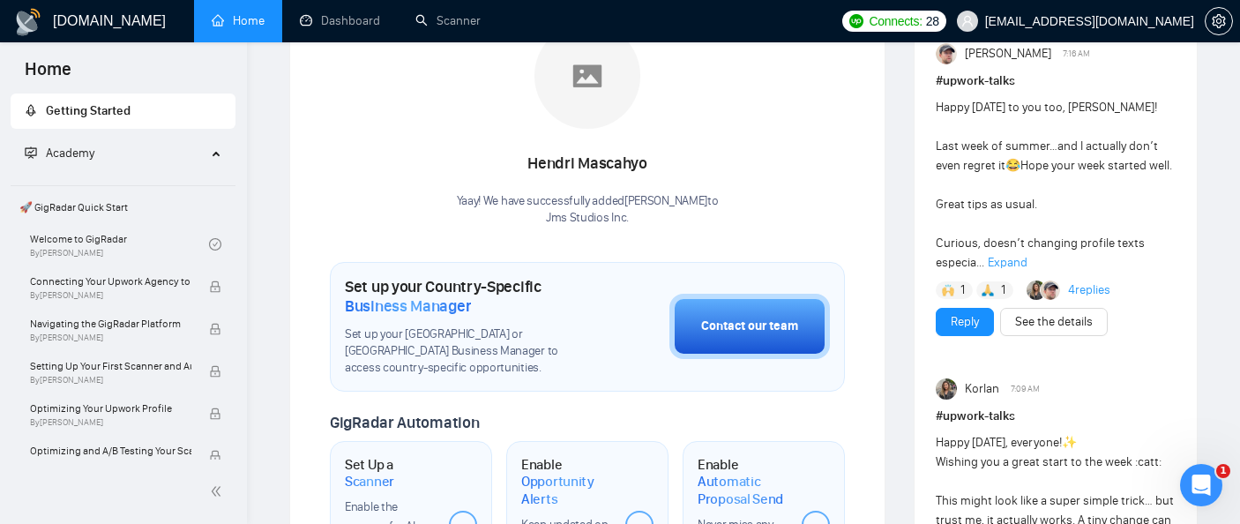
scroll to position [312, 0]
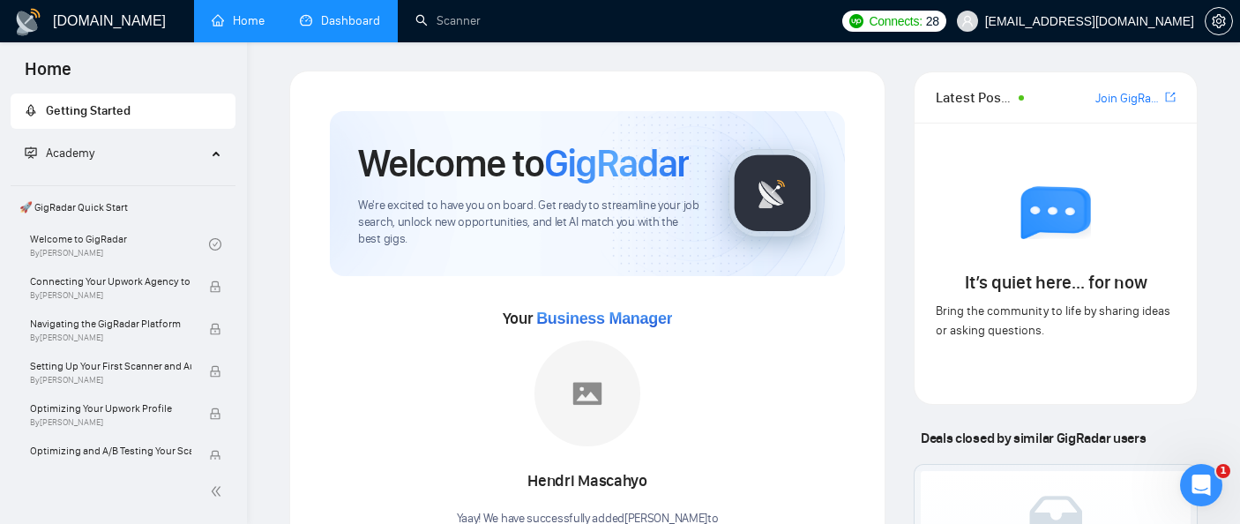
click at [354, 28] on link "Dashboard" at bounding box center [340, 20] width 80 height 15
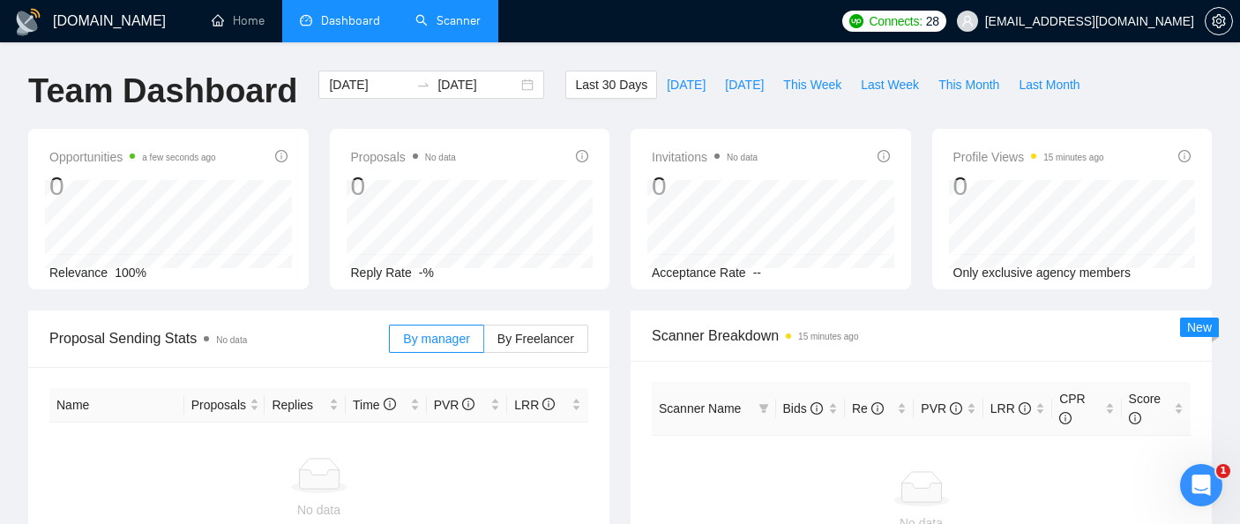
click at [442, 24] on link "Scanner" at bounding box center [447, 20] width 65 height 15
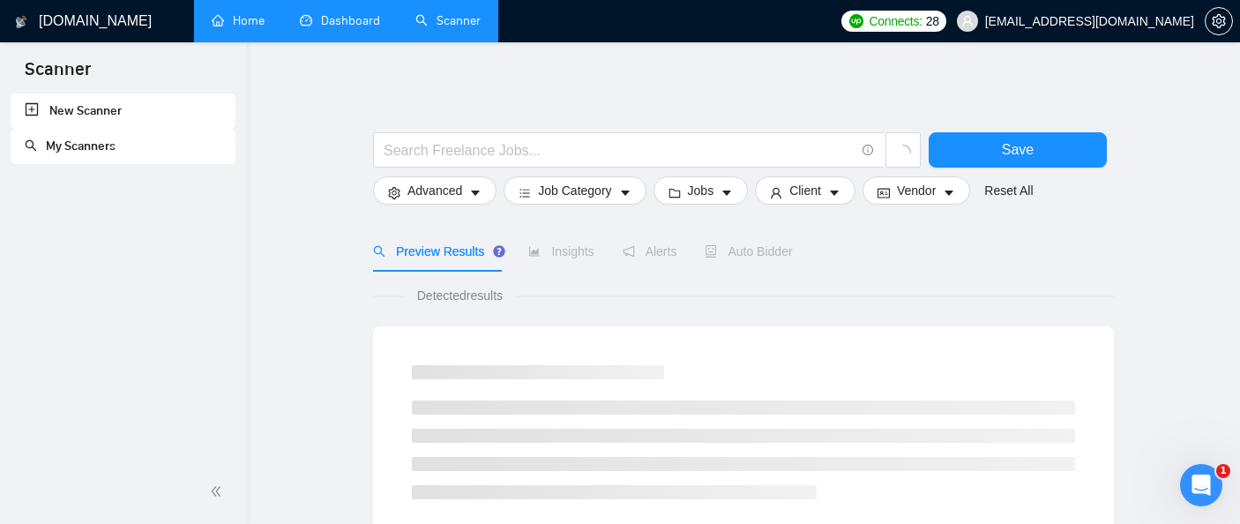
click at [250, 18] on link "Home" at bounding box center [238, 20] width 53 height 15
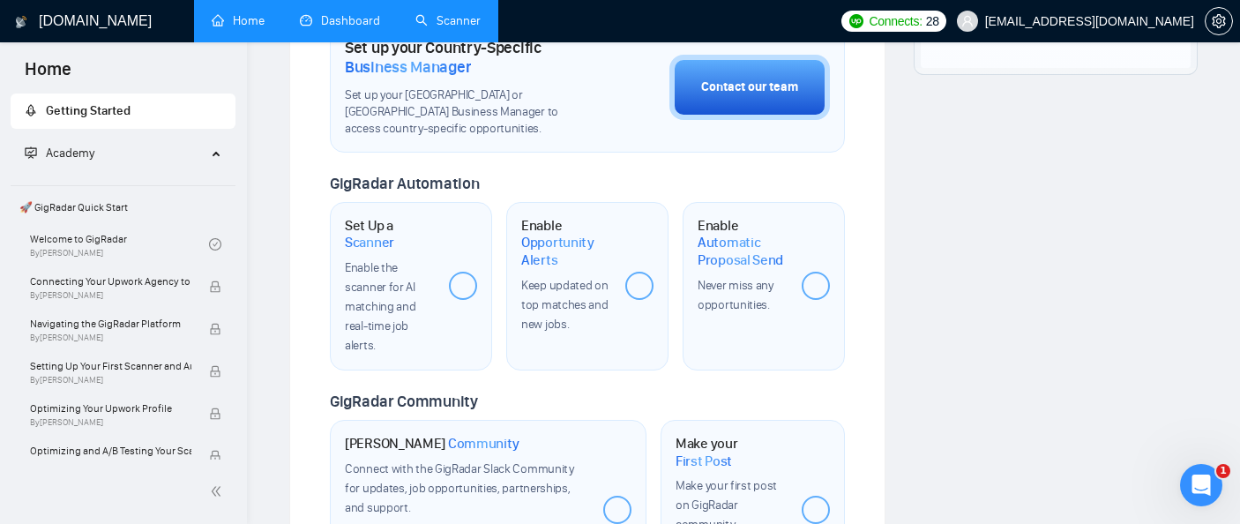
scroll to position [587, 0]
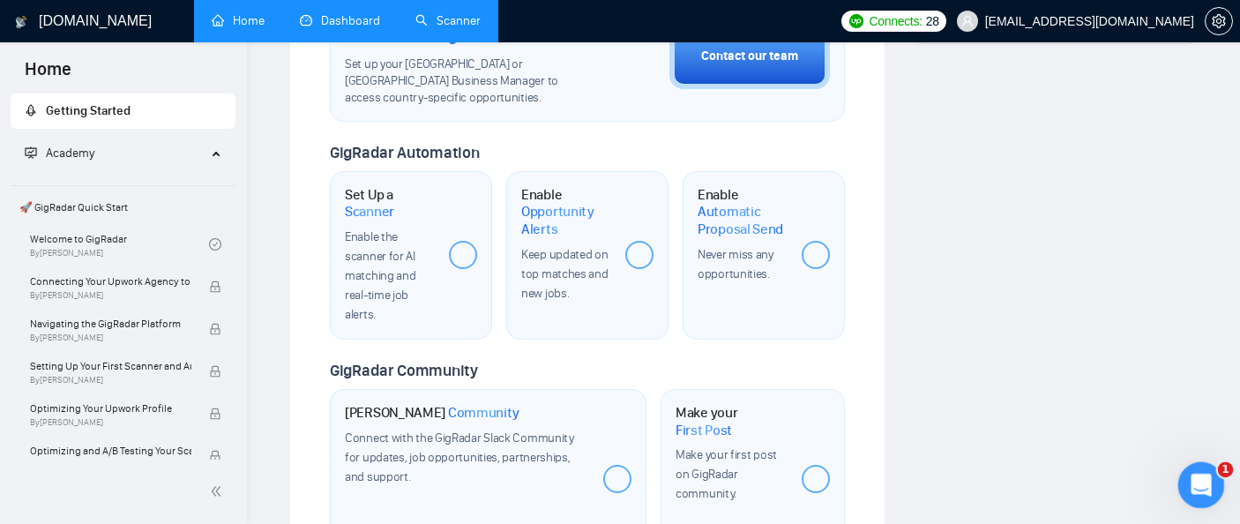
click at [1218, 485] on div "Open Intercom Messenger" at bounding box center [1199, 482] width 58 height 58
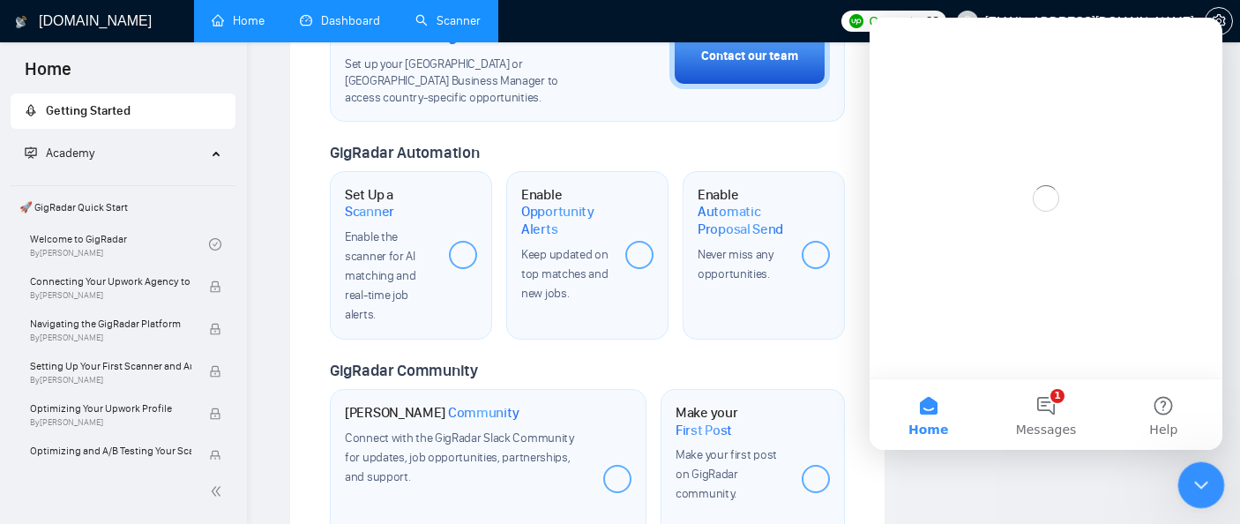
scroll to position [0, 0]
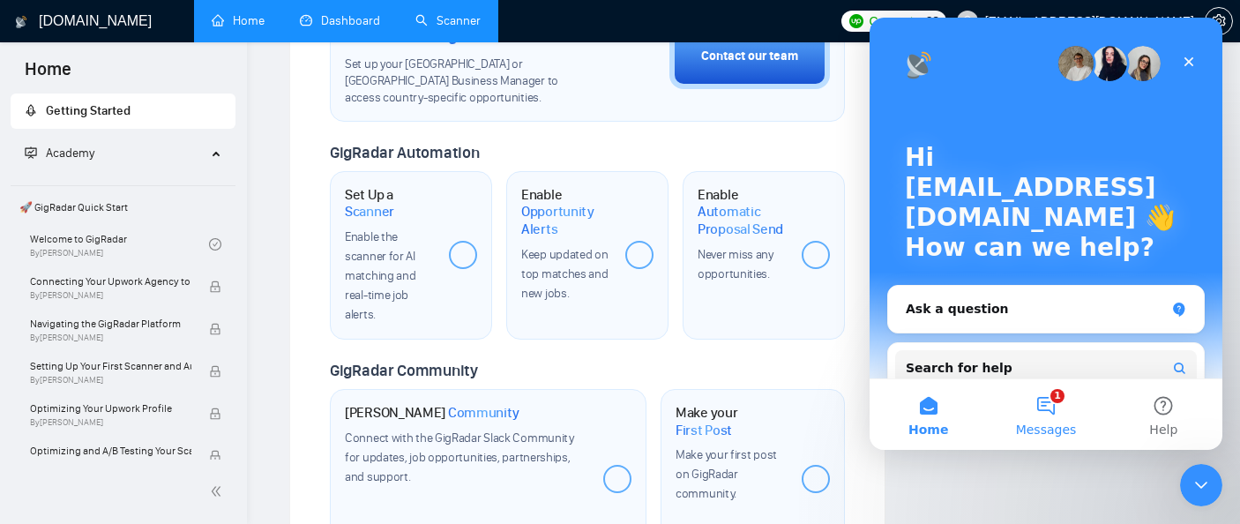
click at [1049, 380] on button "1 Messages" at bounding box center [1045, 414] width 117 height 71
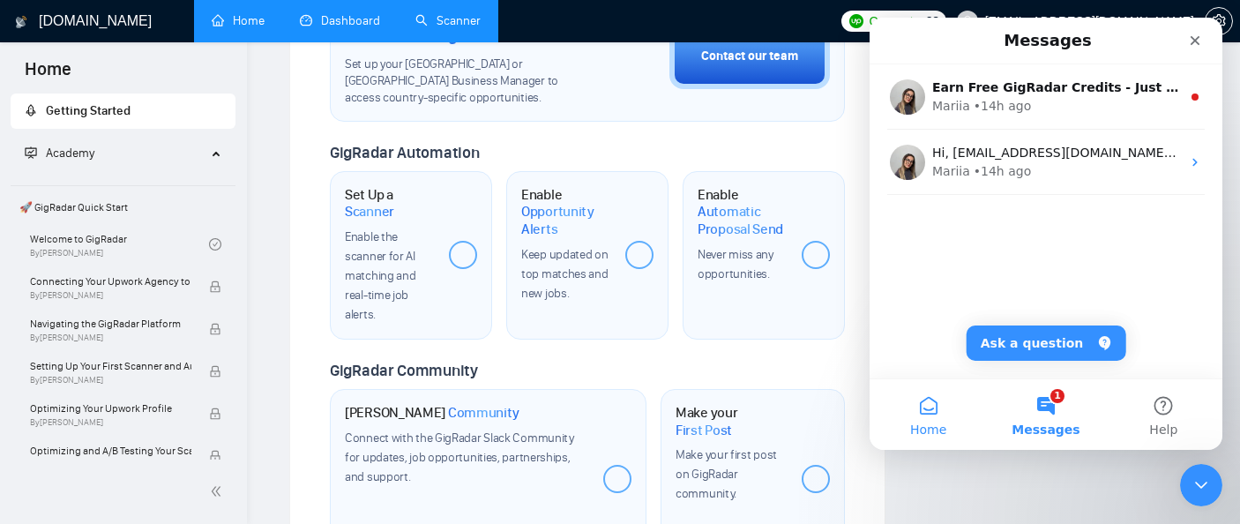
click at [943, 410] on button "Home" at bounding box center [928, 414] width 117 height 71
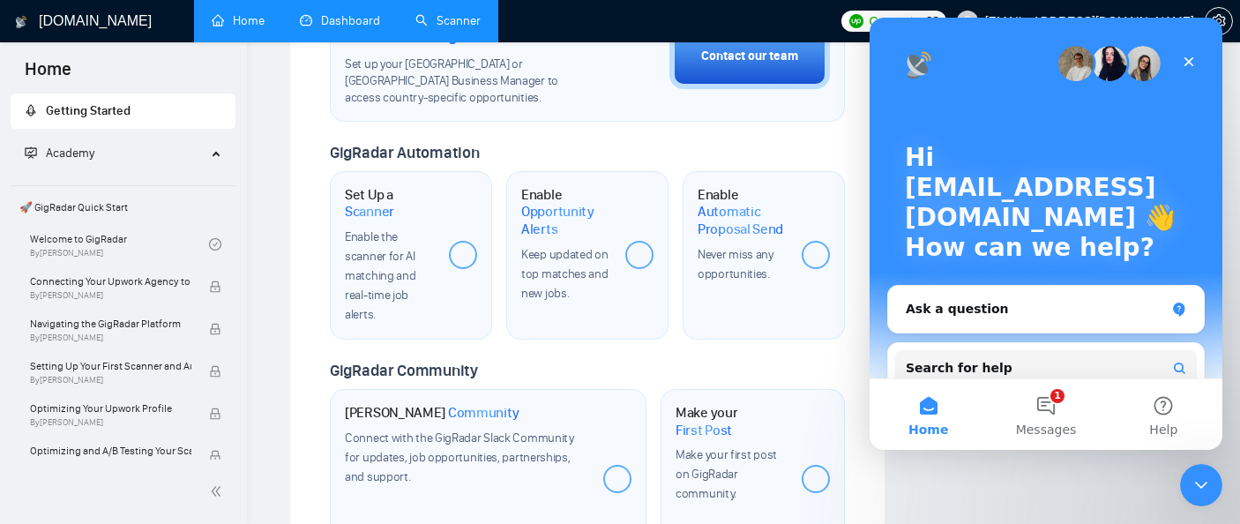
click at [1112, 64] on img "Intercom messenger" at bounding box center [1109, 63] width 35 height 35
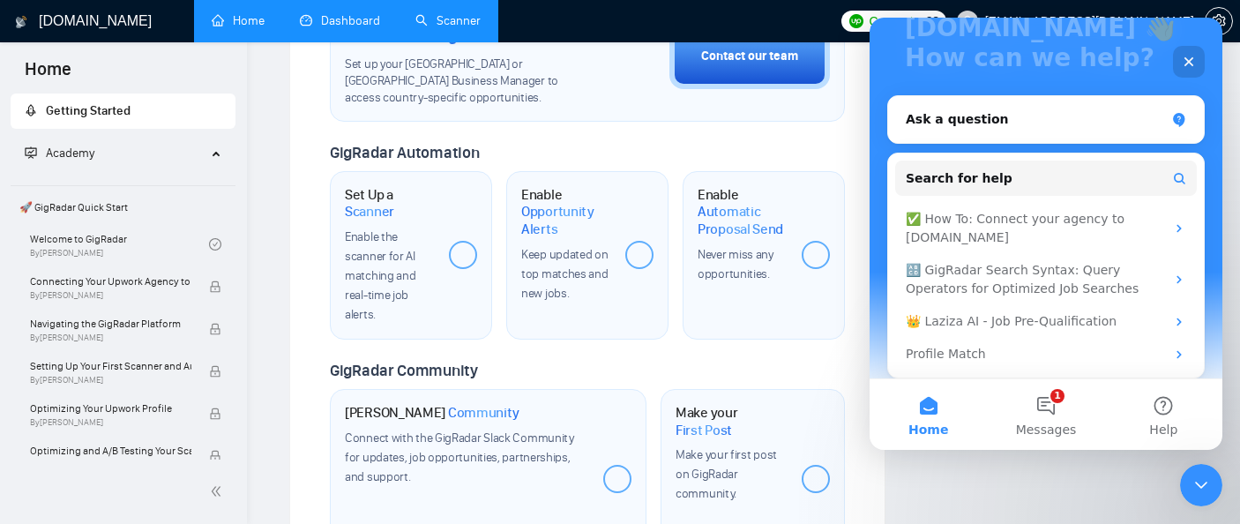
scroll to position [198, 0]
